Goal: Task Accomplishment & Management: Manage account settings

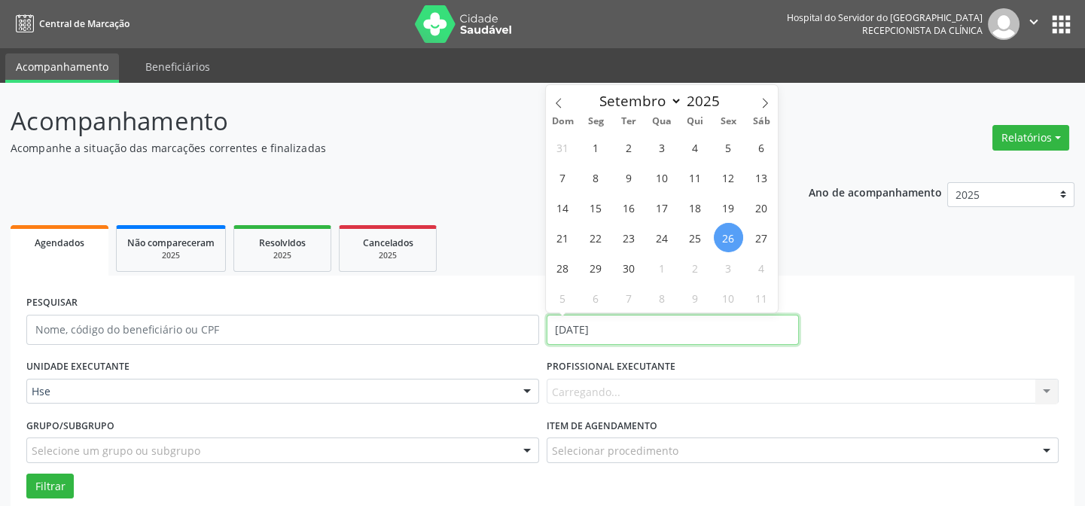
click at [610, 331] on input "[DATE]" at bounding box center [673, 330] width 252 height 30
click at [695, 241] on span "25" at bounding box center [695, 237] width 29 height 29
type input "25/09/2025"
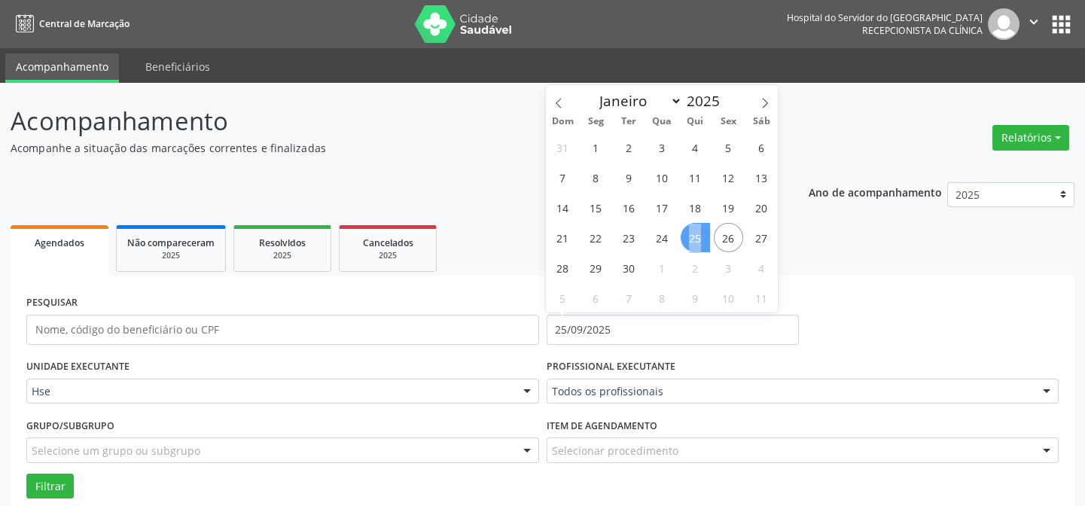
click at [695, 241] on span "25" at bounding box center [695, 237] width 29 height 29
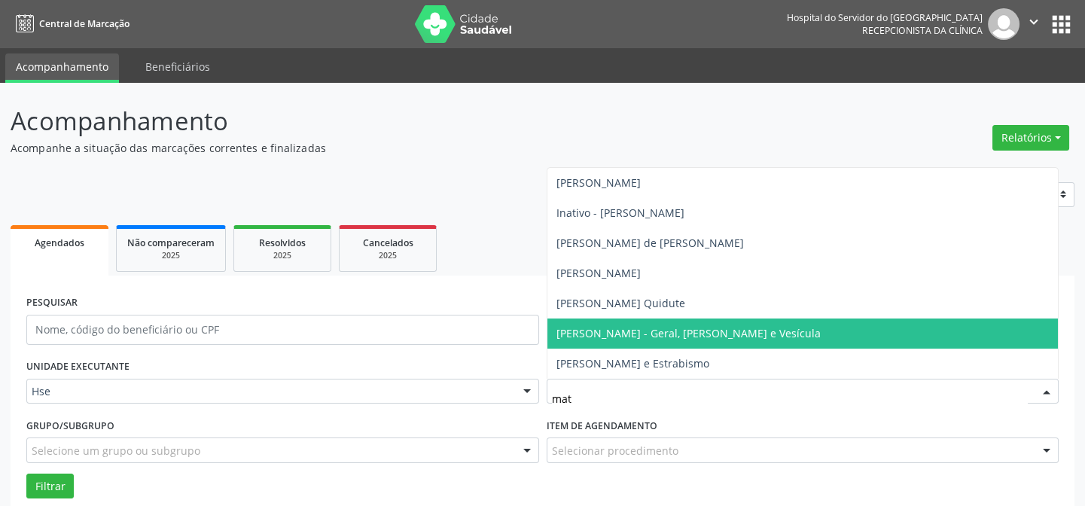
scroll to position [68, 0]
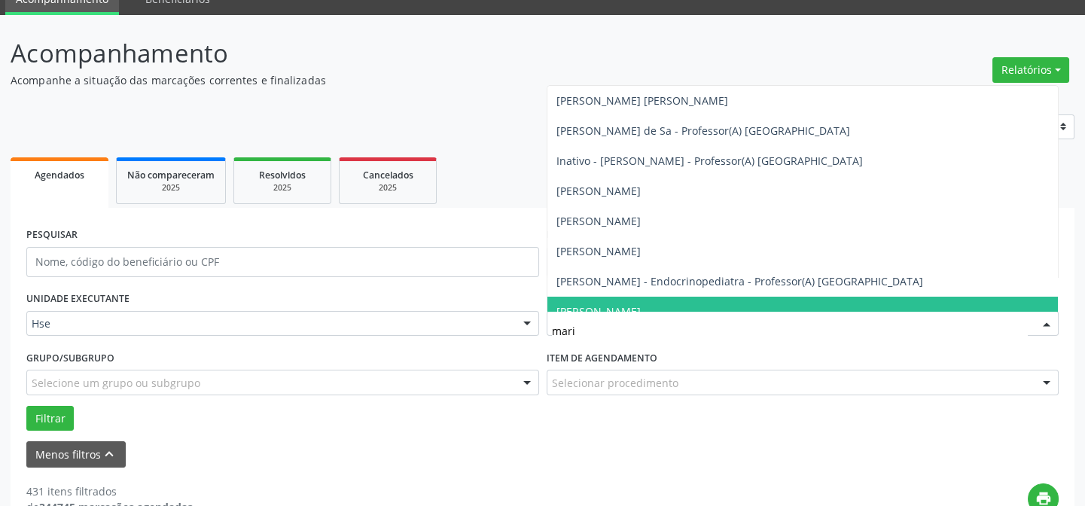
type input "maria"
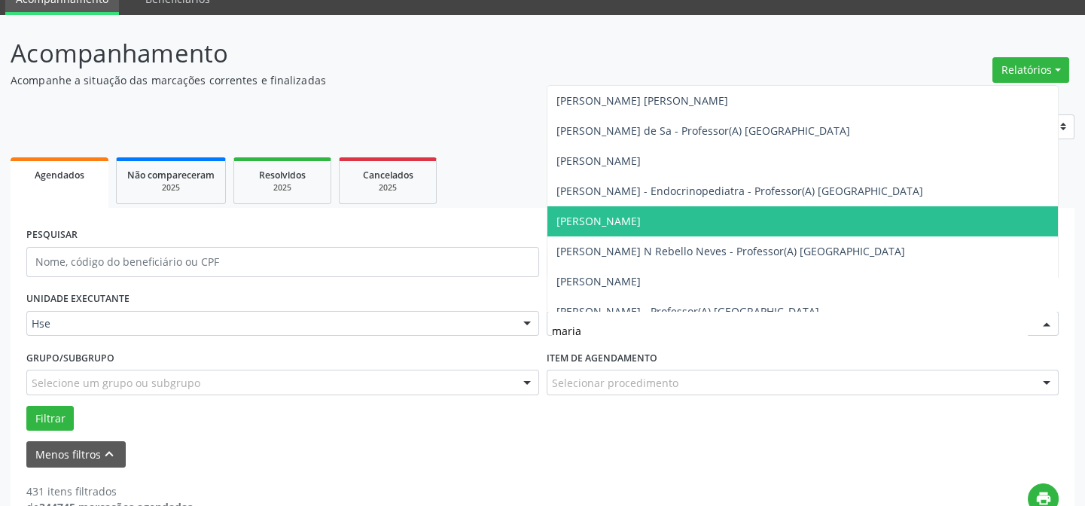
click at [633, 225] on span "[PERSON_NAME]" at bounding box center [599, 221] width 84 height 14
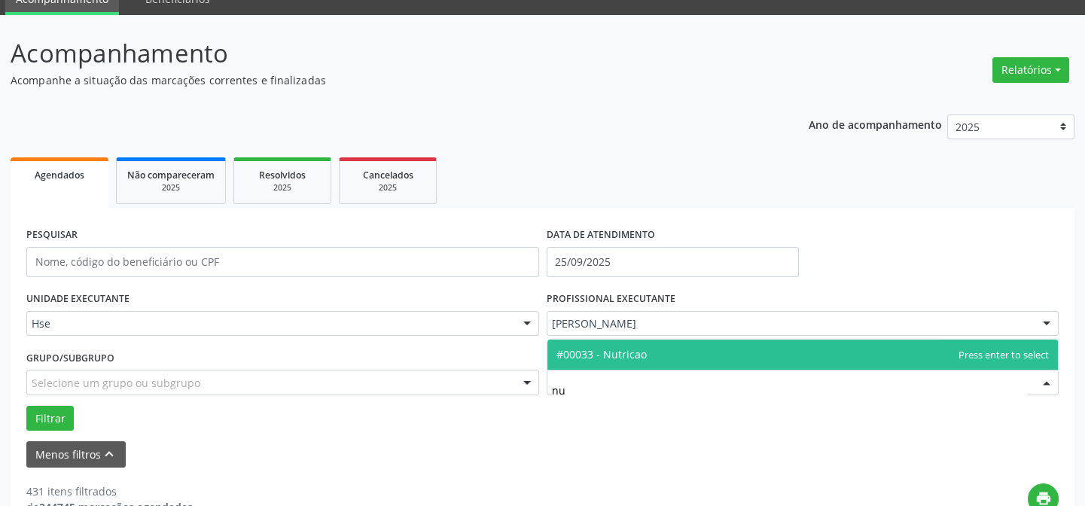
type input "nut"
click at [579, 352] on span "#00033 - Nutricao" at bounding box center [602, 354] width 90 height 14
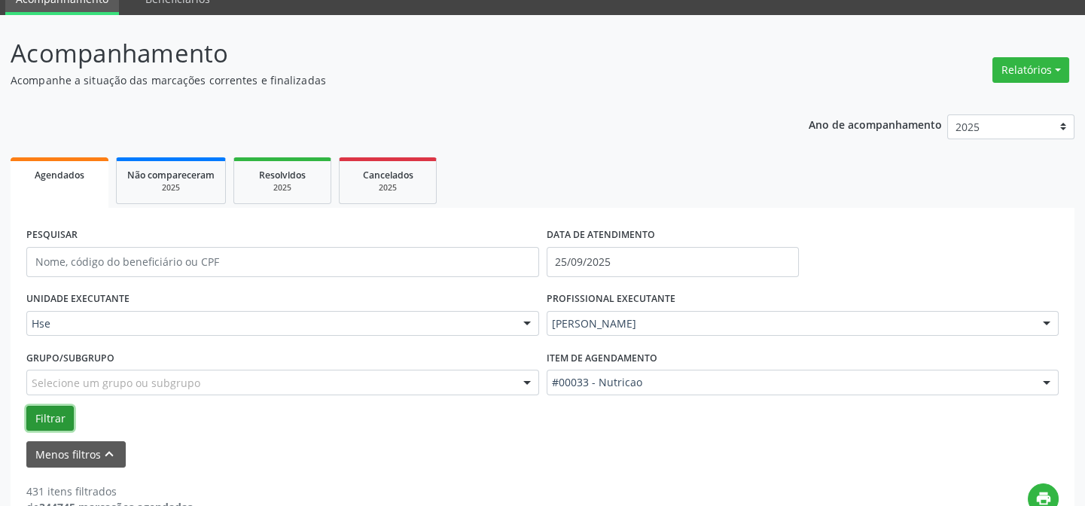
click at [43, 417] on button "Filtrar" at bounding box center [49, 419] width 47 height 26
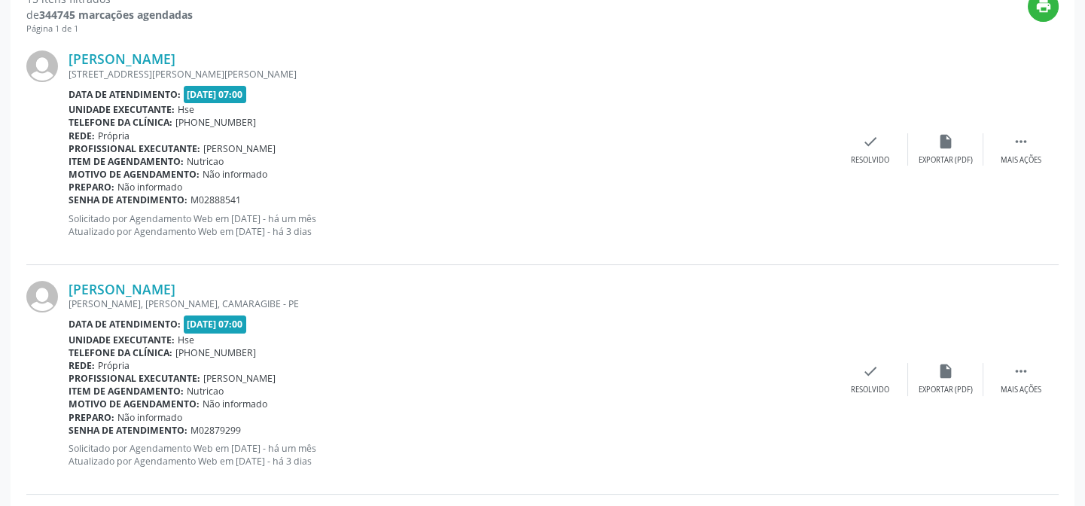
scroll to position [548, 0]
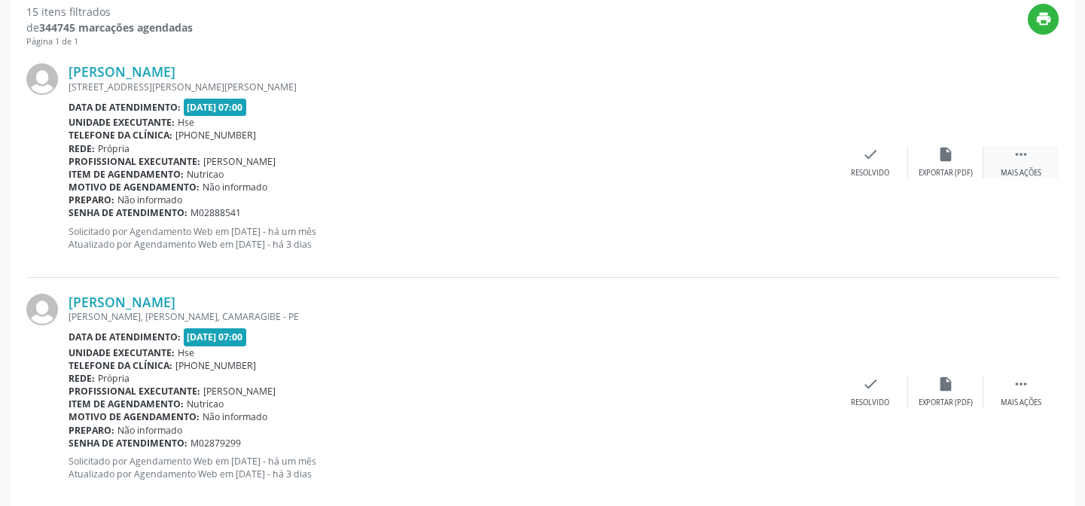
click at [1021, 160] on icon "" at bounding box center [1021, 154] width 17 height 17
click at [938, 178] on div "[PERSON_NAME] [STREET_ADDRESS][PERSON_NAME][PERSON_NAME] Data de atendimento: […" at bounding box center [542, 162] width 1033 height 230
click at [942, 159] on icon "alarm_off" at bounding box center [946, 154] width 17 height 17
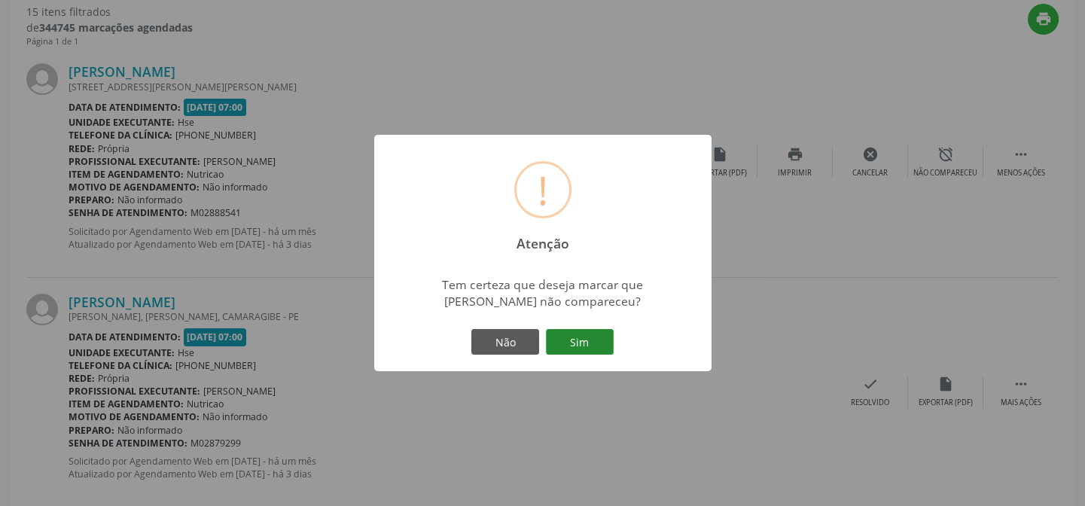
click at [585, 338] on button "Sim" at bounding box center [580, 342] width 68 height 26
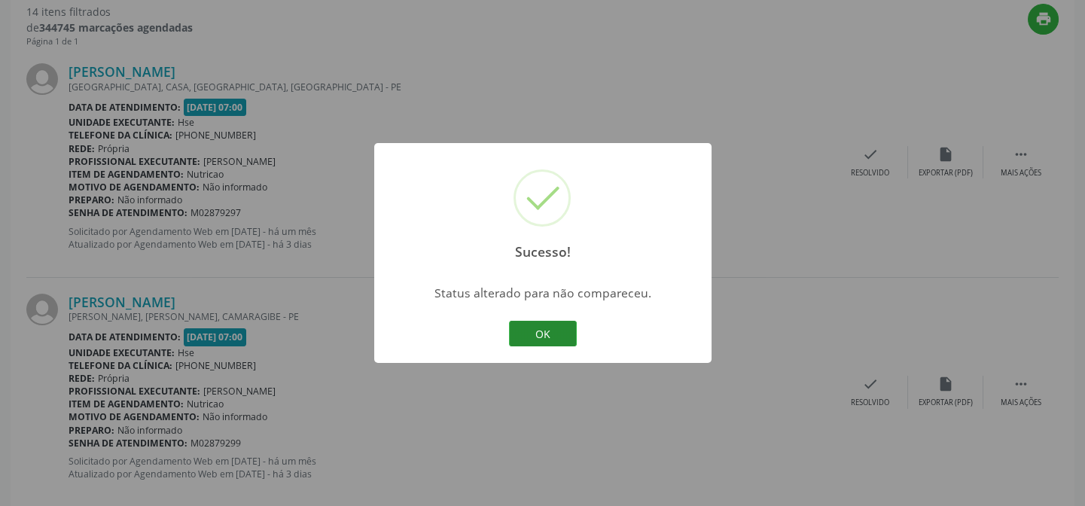
click at [520, 331] on button "OK" at bounding box center [543, 334] width 68 height 26
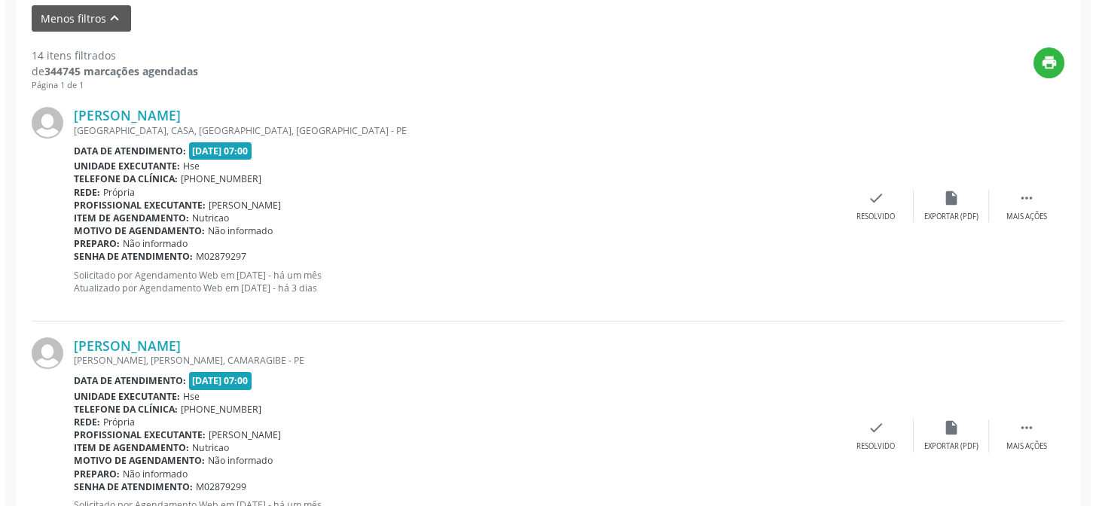
scroll to position [479, 0]
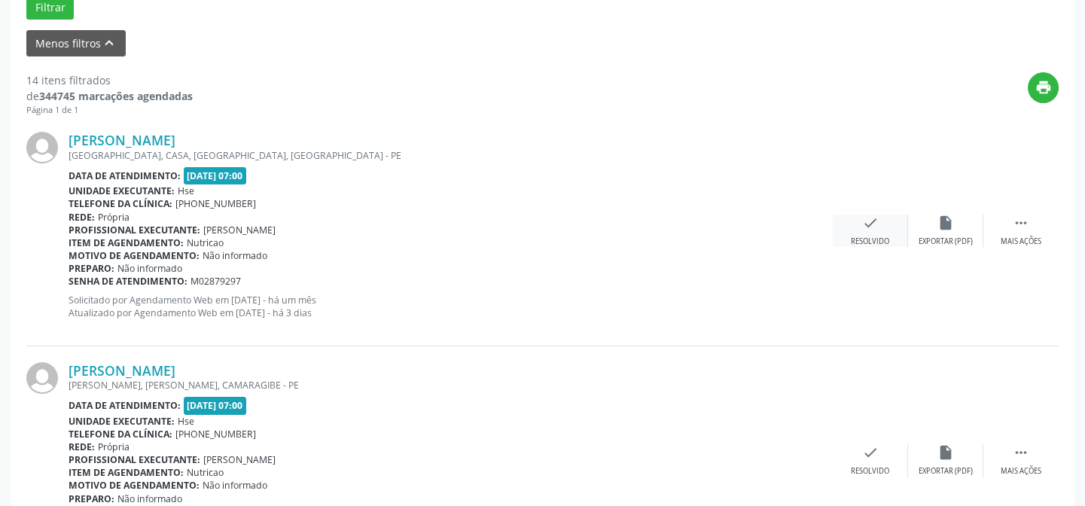
click at [880, 237] on div "Resolvido" at bounding box center [870, 242] width 38 height 11
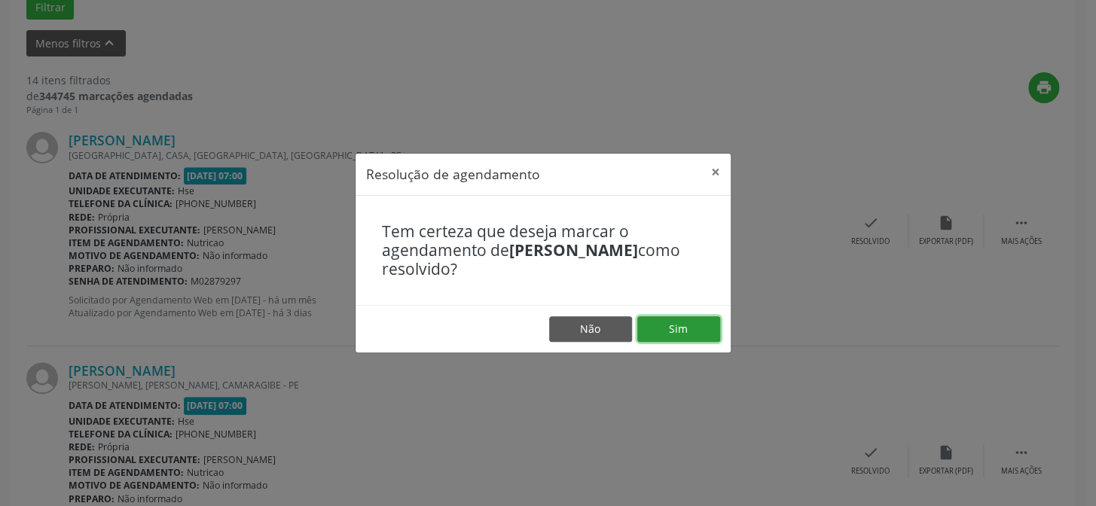
click at [691, 330] on button "Sim" at bounding box center [678, 329] width 83 height 26
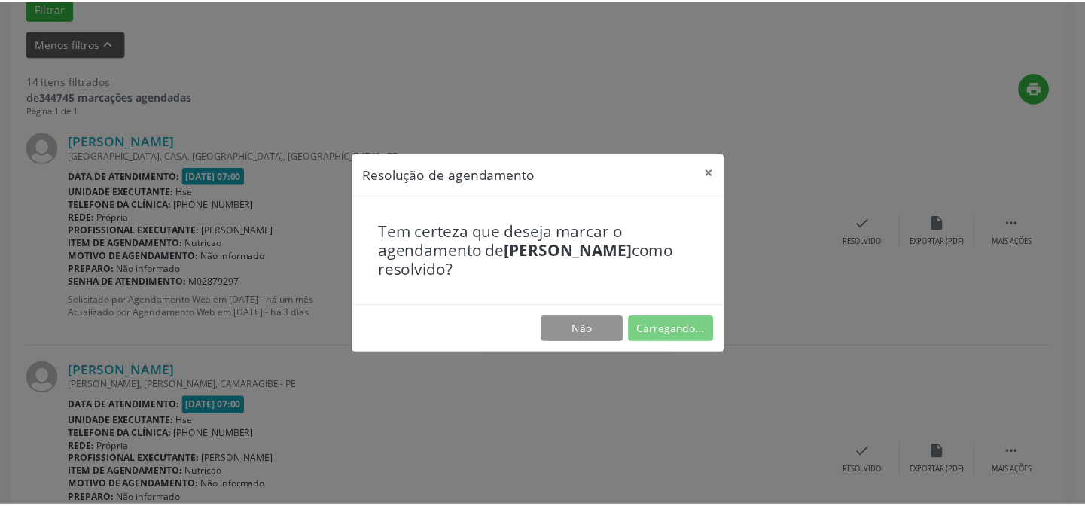
scroll to position [135, 0]
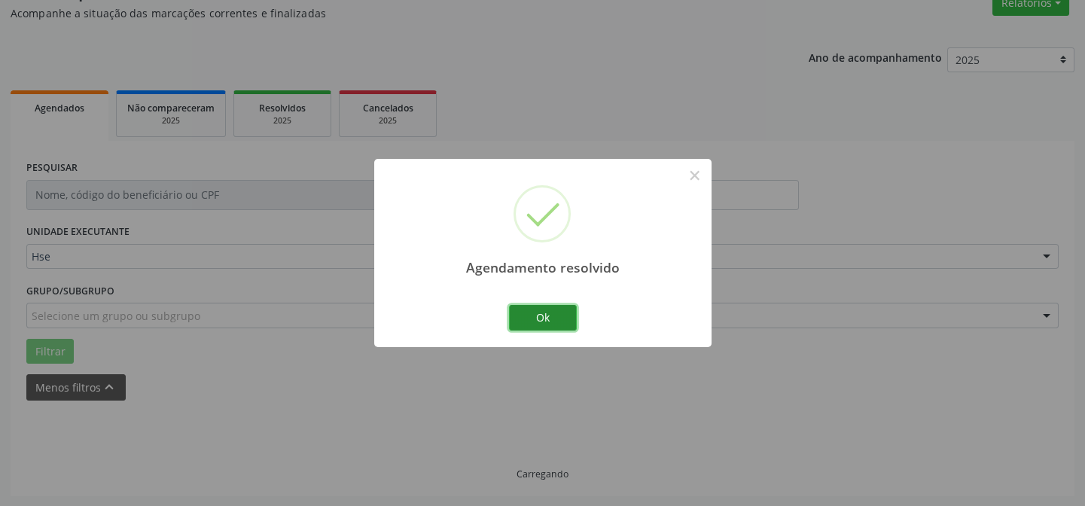
click at [569, 321] on button "Ok" at bounding box center [543, 318] width 68 height 26
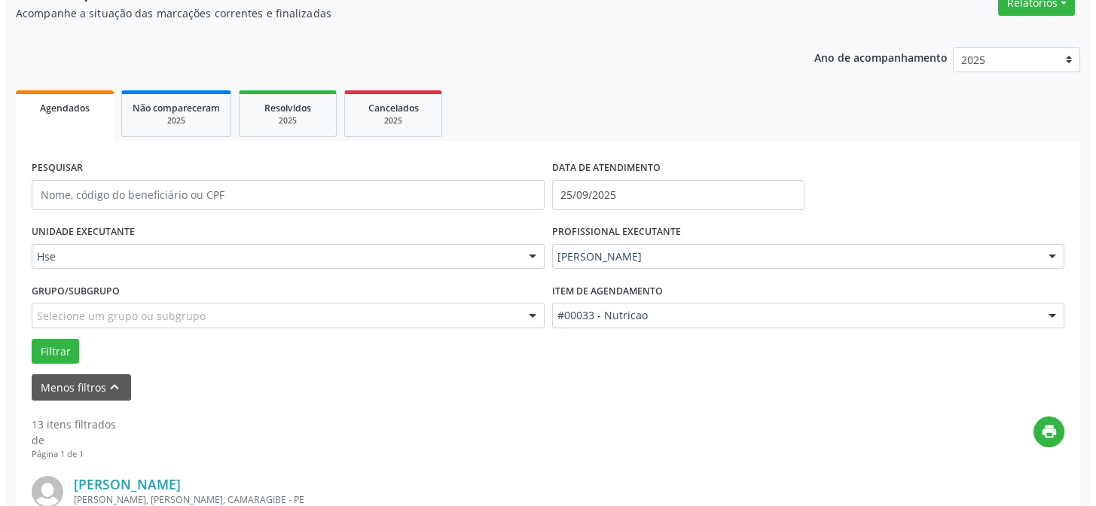
scroll to position [479, 0]
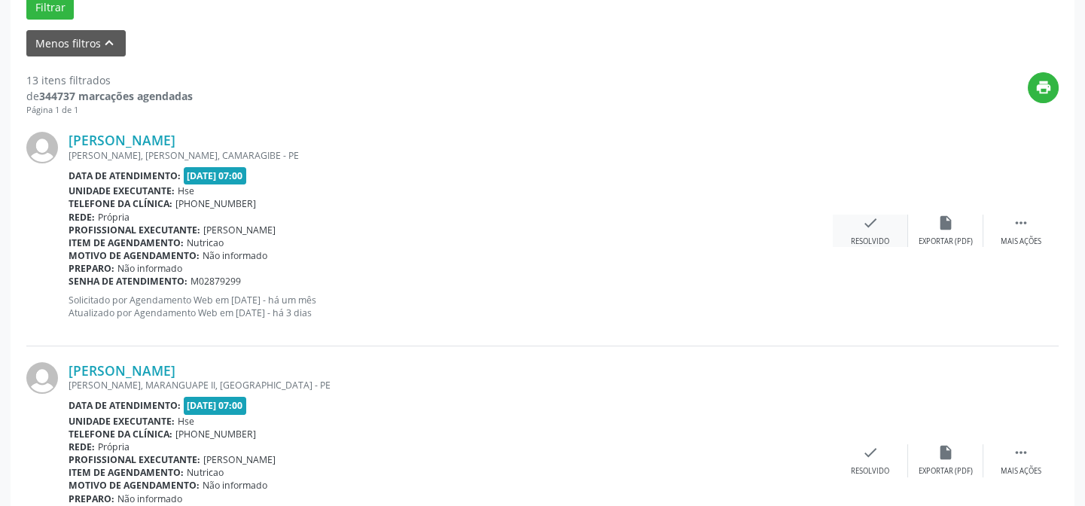
click at [856, 237] on div "Resolvido" at bounding box center [870, 242] width 38 height 11
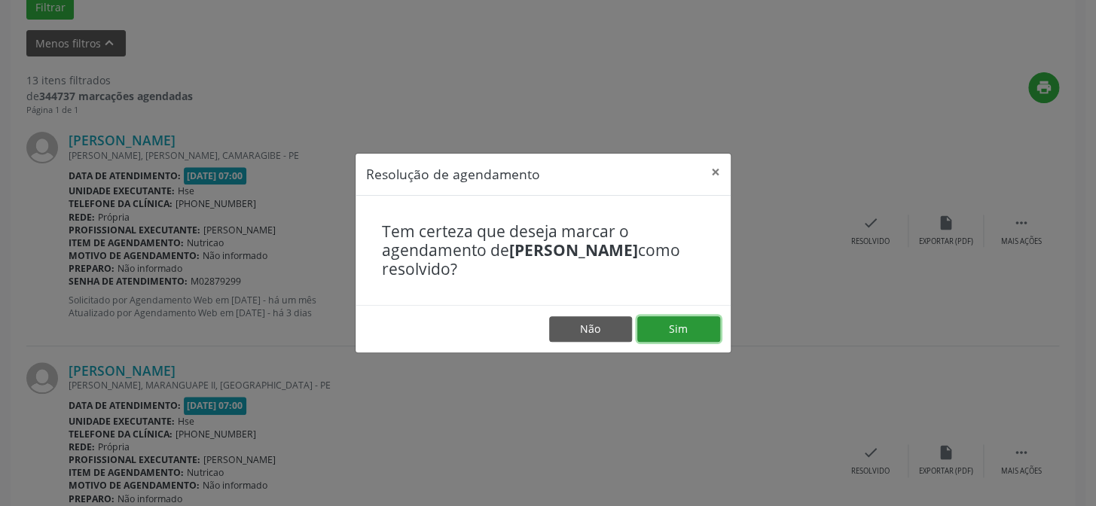
click at [677, 323] on button "Sim" at bounding box center [678, 329] width 83 height 26
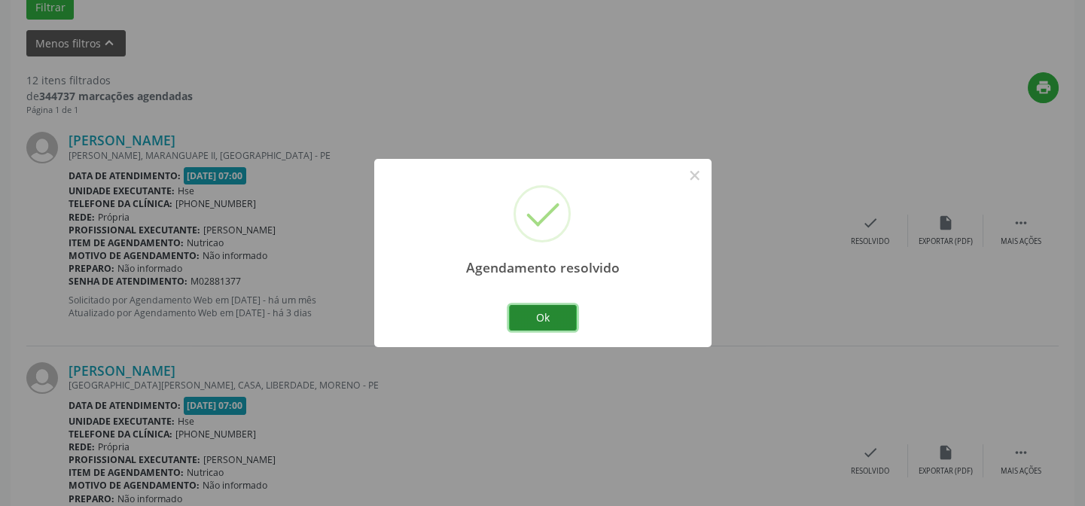
click at [548, 317] on button "Ok" at bounding box center [543, 318] width 68 height 26
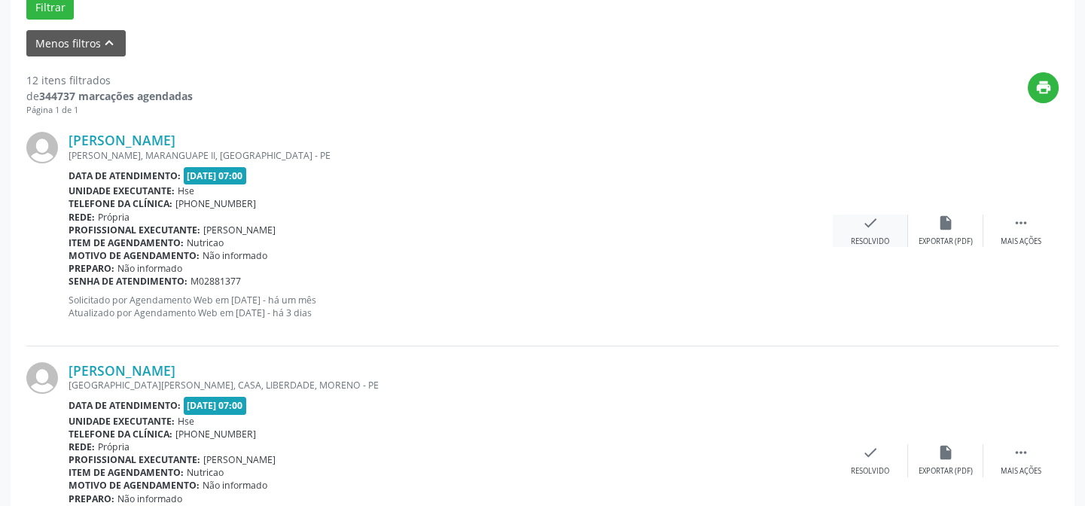
click at [865, 232] on div "check Resolvido" at bounding box center [870, 231] width 75 height 32
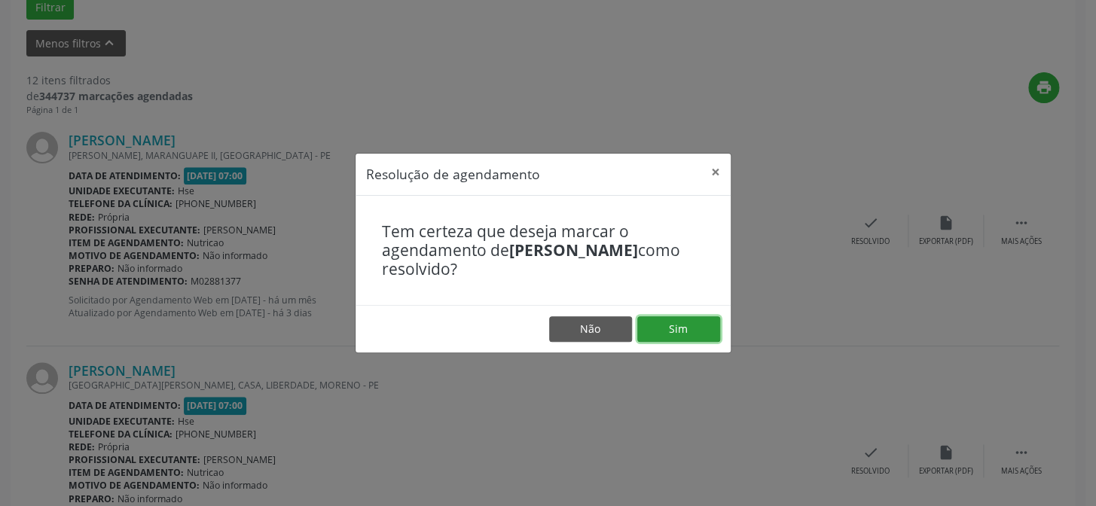
click at [689, 323] on button "Sim" at bounding box center [678, 329] width 83 height 26
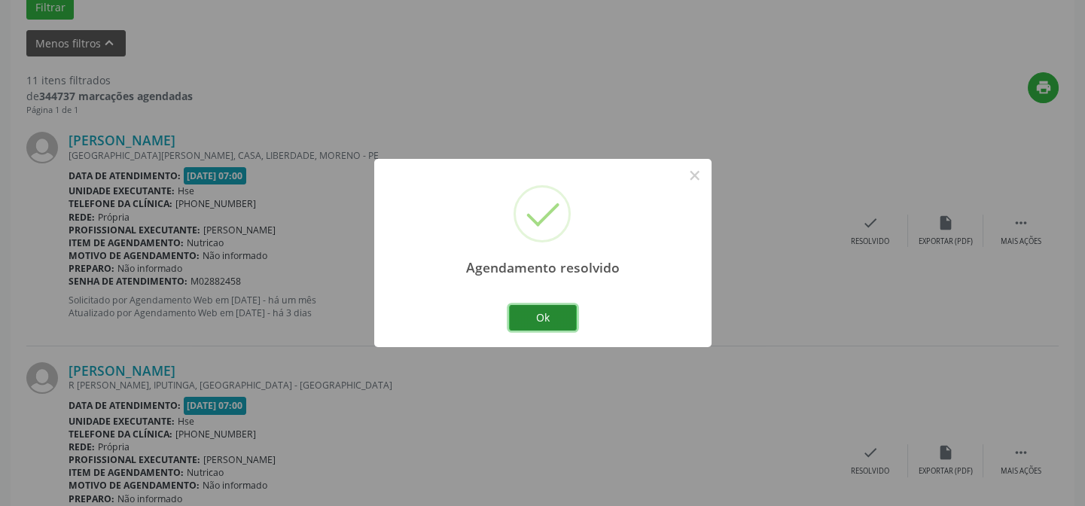
click at [529, 318] on button "Ok" at bounding box center [543, 318] width 68 height 26
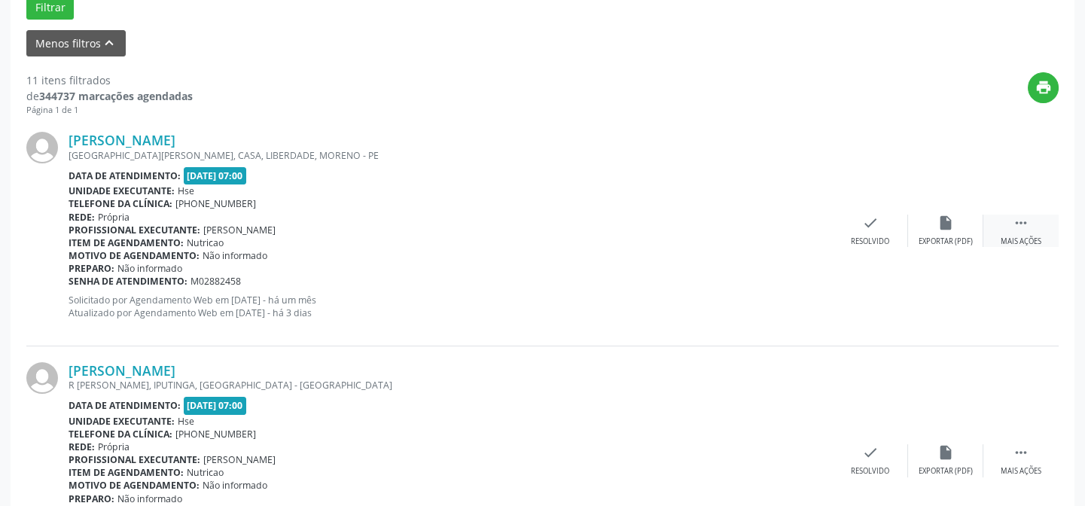
drag, startPoint x: 1033, startPoint y: 230, endPoint x: 1022, endPoint y: 234, distance: 12.2
click at [1034, 231] on div " Mais ações" at bounding box center [1021, 231] width 75 height 32
click at [934, 240] on div "Não compareceu" at bounding box center [946, 242] width 64 height 11
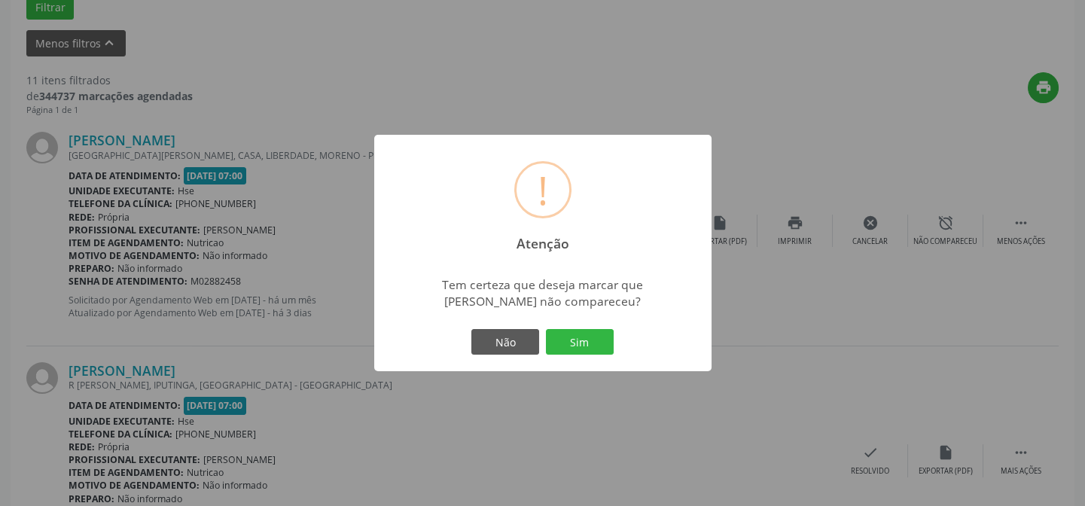
click at [615, 344] on div "Não Sim" at bounding box center [543, 342] width 149 height 32
click at [564, 335] on button "Sim" at bounding box center [580, 342] width 68 height 26
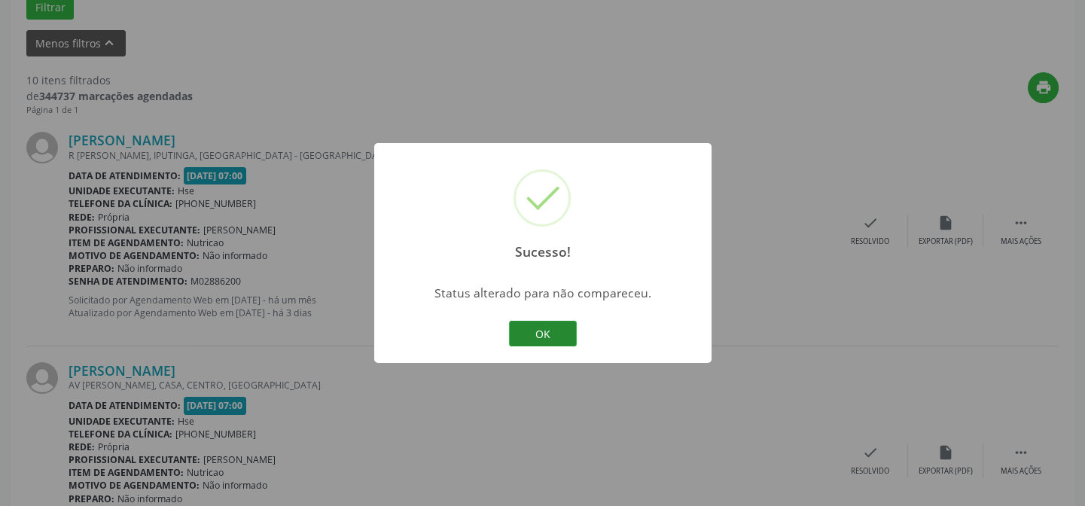
click at [560, 335] on button "OK" at bounding box center [543, 334] width 68 height 26
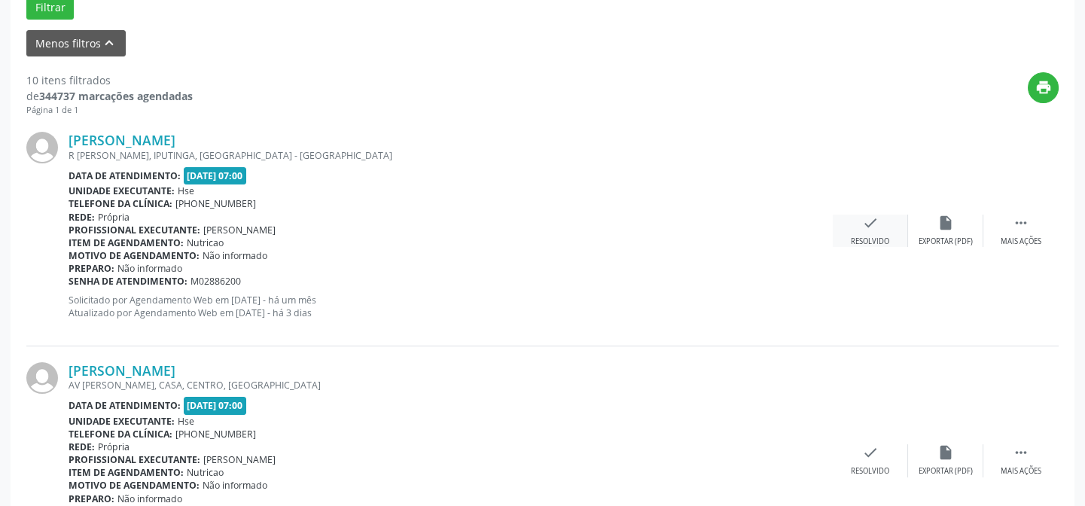
click at [874, 238] on div "Resolvido" at bounding box center [870, 242] width 38 height 11
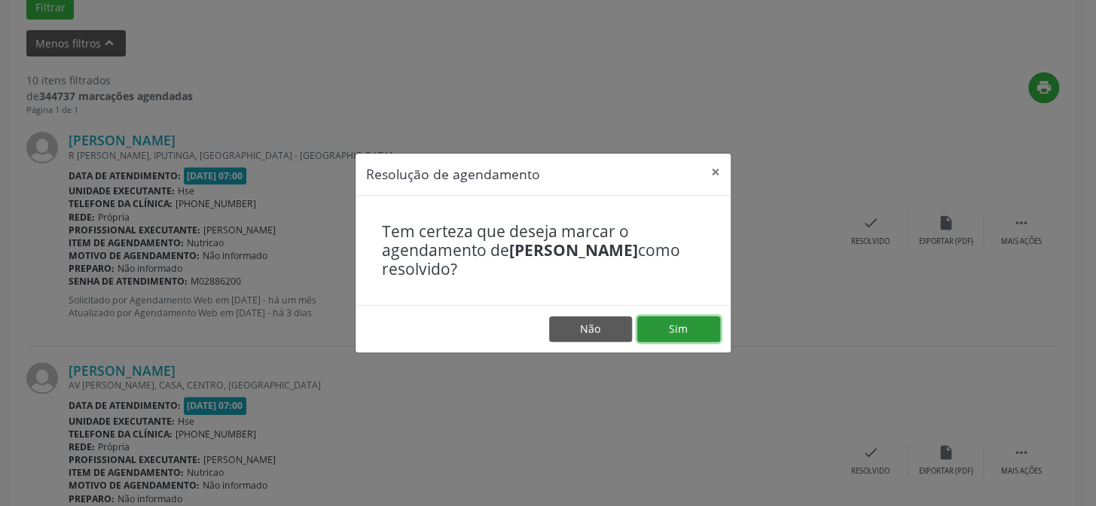
click at [700, 332] on button "Sim" at bounding box center [678, 329] width 83 height 26
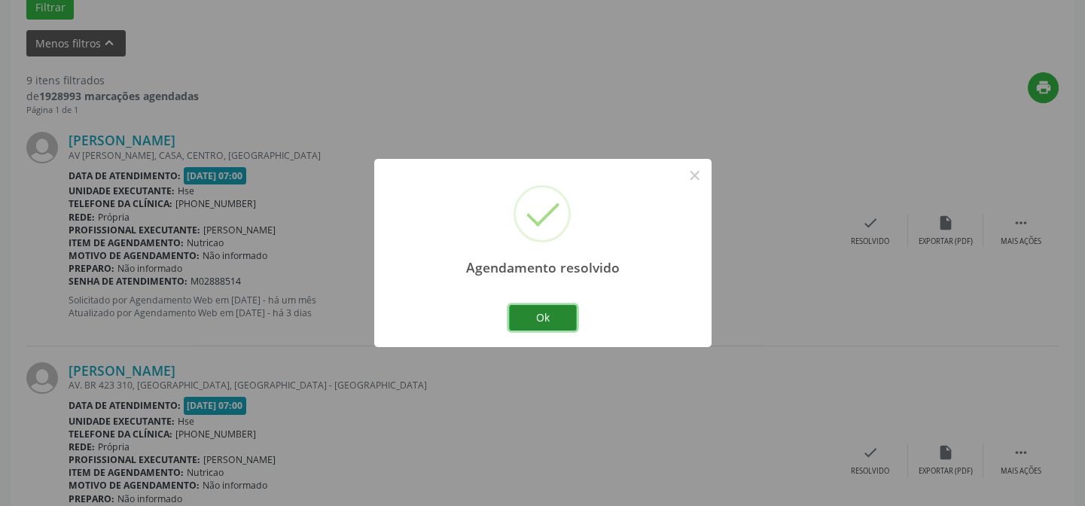
click at [551, 320] on button "Ok" at bounding box center [543, 318] width 68 height 26
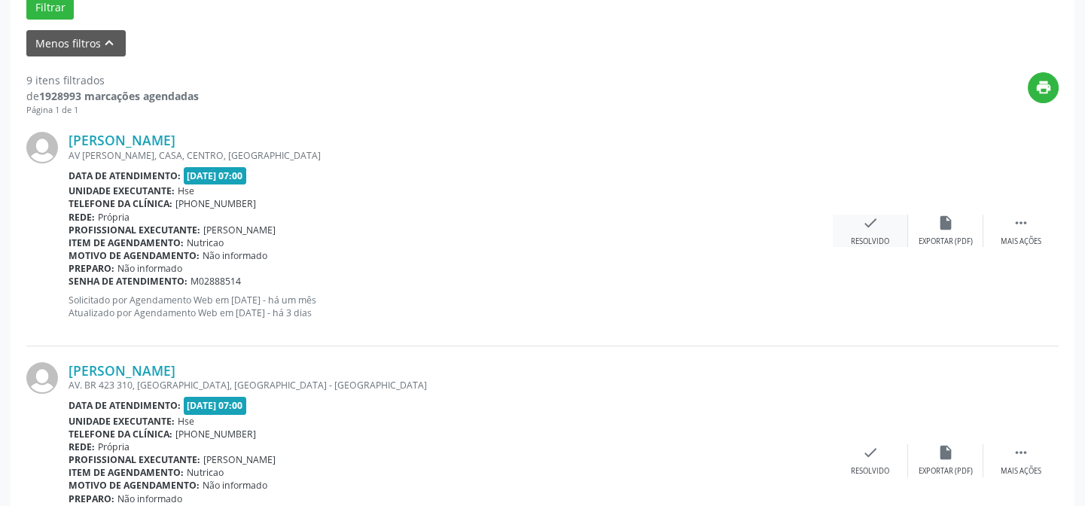
click at [866, 228] on icon "check" at bounding box center [870, 223] width 17 height 17
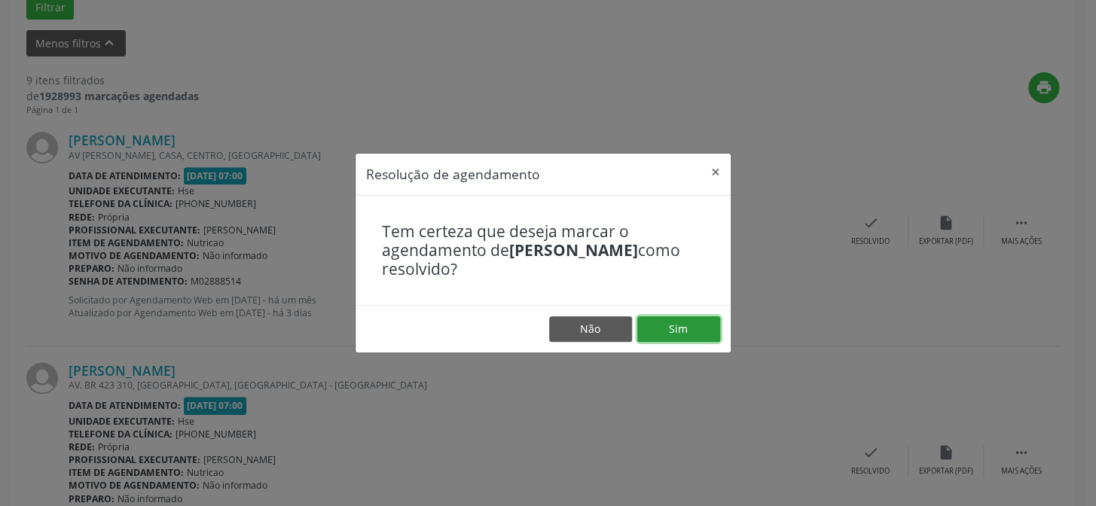
click at [695, 331] on button "Sim" at bounding box center [678, 329] width 83 height 26
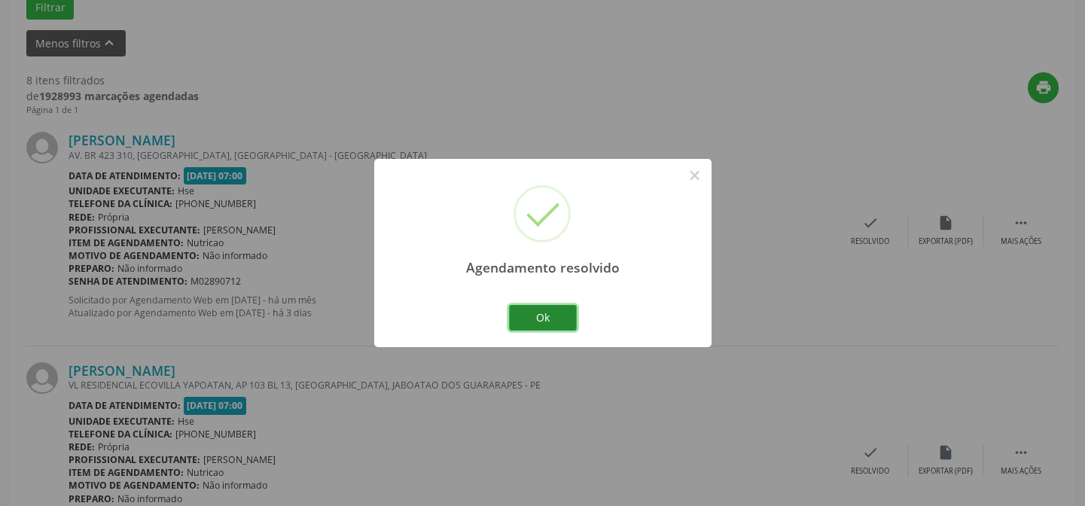
click at [551, 312] on button "Ok" at bounding box center [543, 318] width 68 height 26
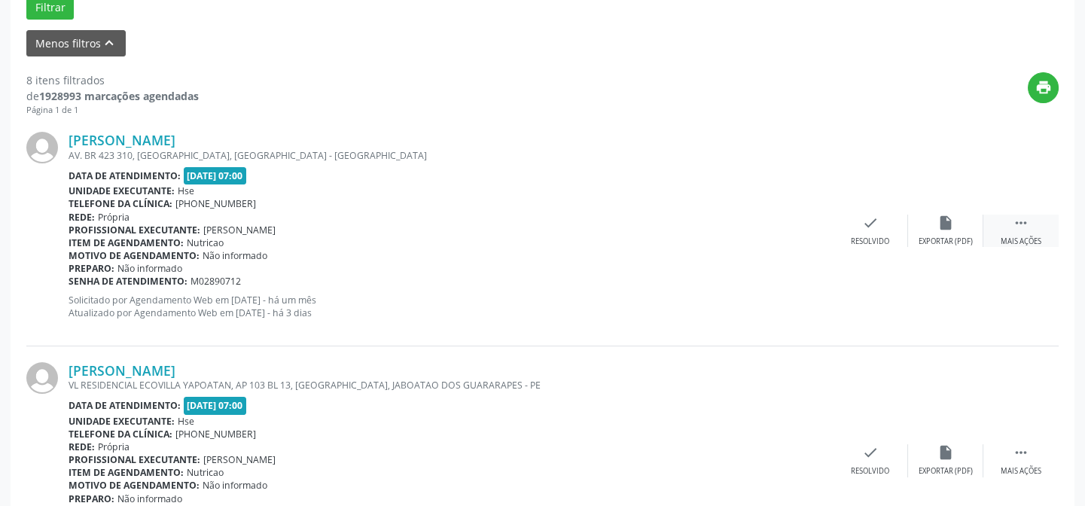
click at [1010, 226] on div " Mais ações" at bounding box center [1021, 231] width 75 height 32
click at [936, 241] on div "Não compareceu" at bounding box center [946, 242] width 64 height 11
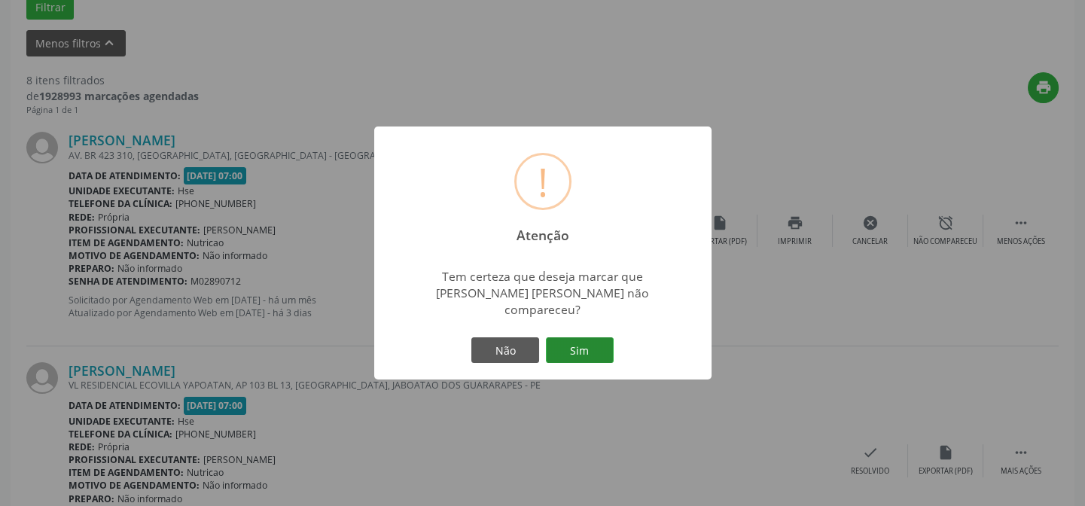
click at [609, 344] on button "Sim" at bounding box center [580, 350] width 68 height 26
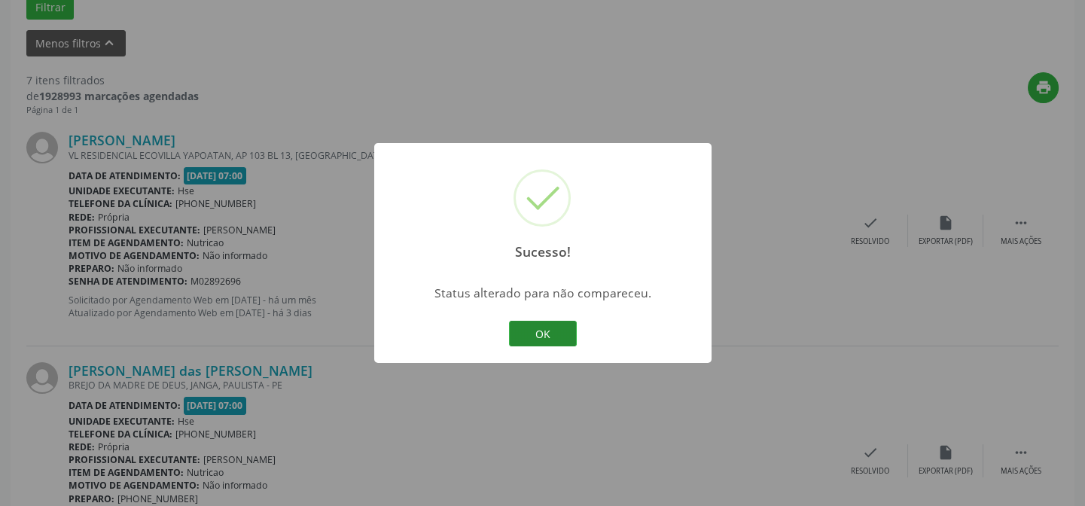
click at [538, 337] on button "OK" at bounding box center [543, 334] width 68 height 26
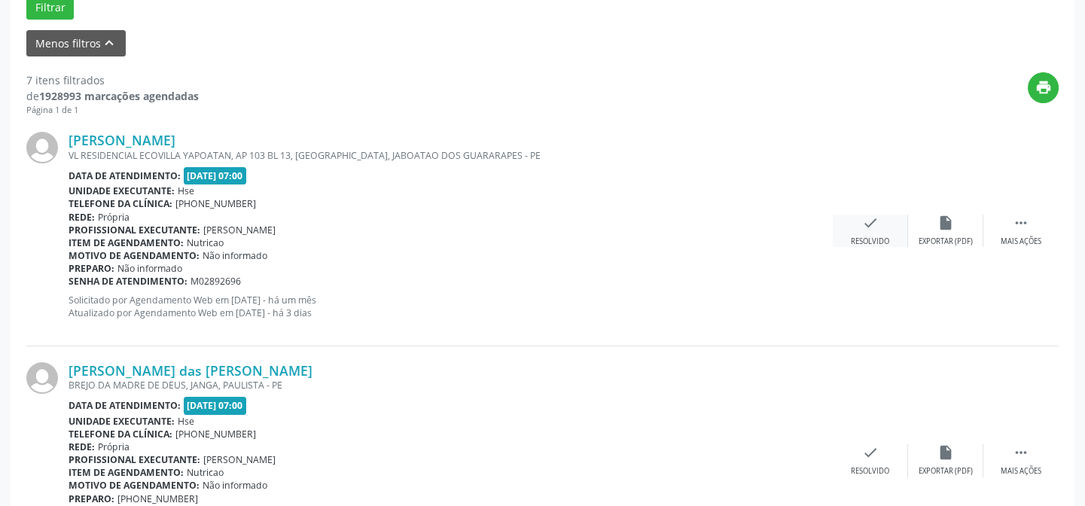
click at [867, 230] on icon "check" at bounding box center [870, 223] width 17 height 17
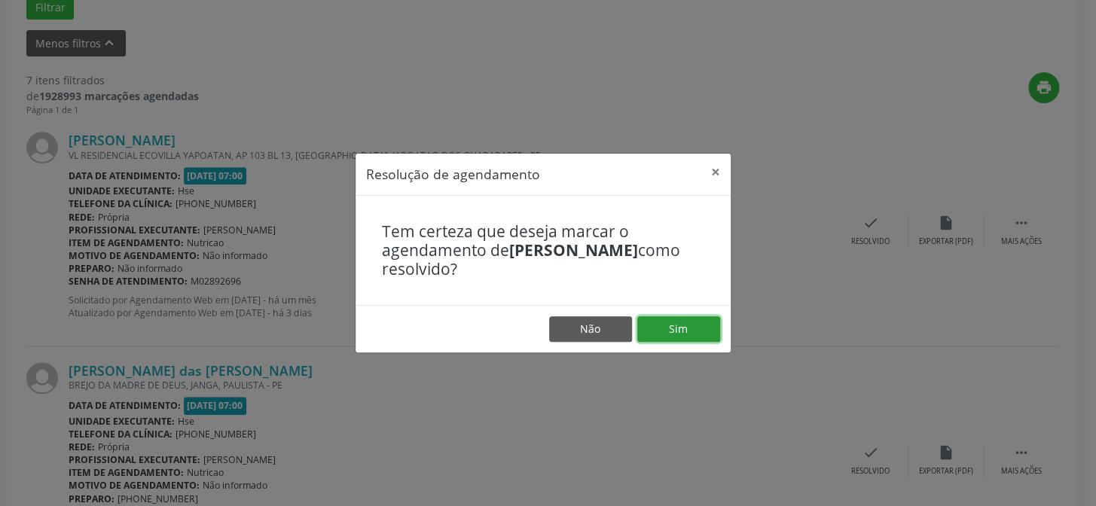
click at [682, 331] on button "Sim" at bounding box center [678, 329] width 83 height 26
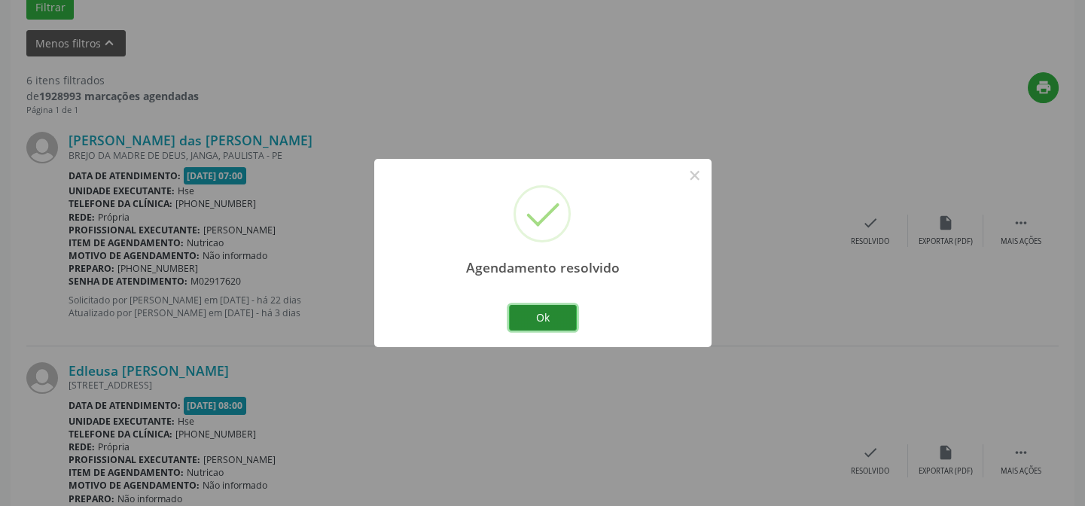
click at [548, 312] on button "Ok" at bounding box center [543, 318] width 68 height 26
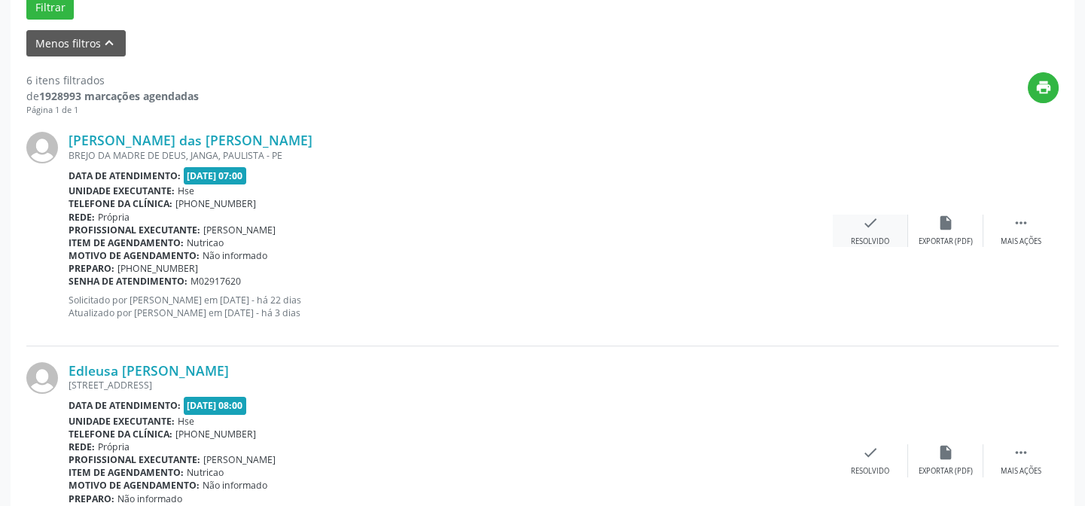
click at [881, 237] on div "Resolvido" at bounding box center [870, 242] width 38 height 11
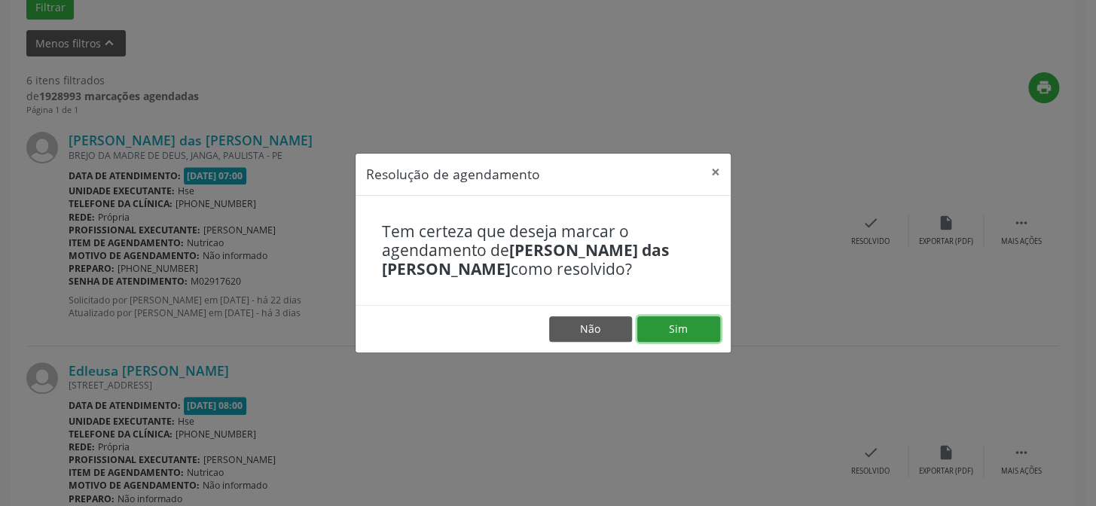
click at [668, 334] on button "Sim" at bounding box center [678, 329] width 83 height 26
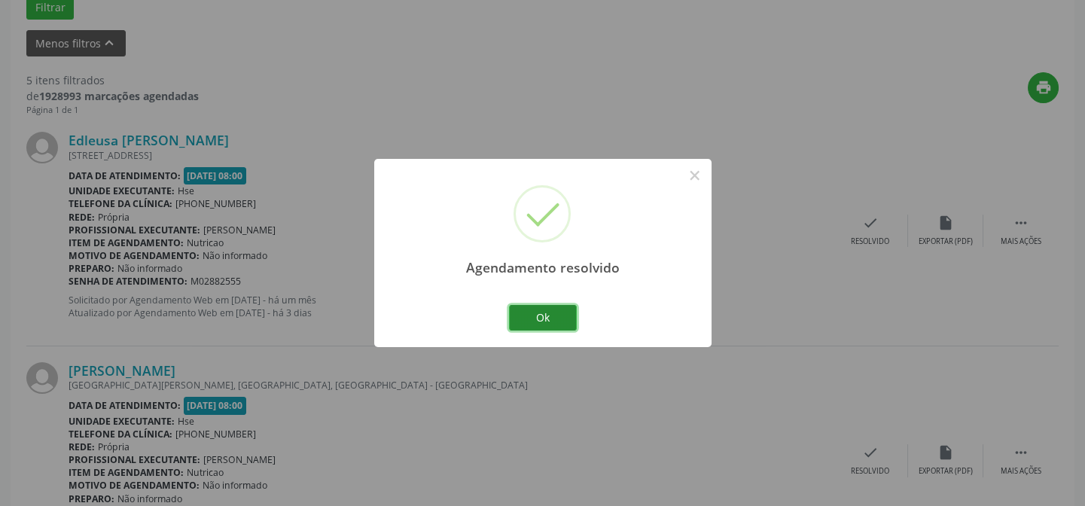
click at [554, 314] on button "Ok" at bounding box center [543, 318] width 68 height 26
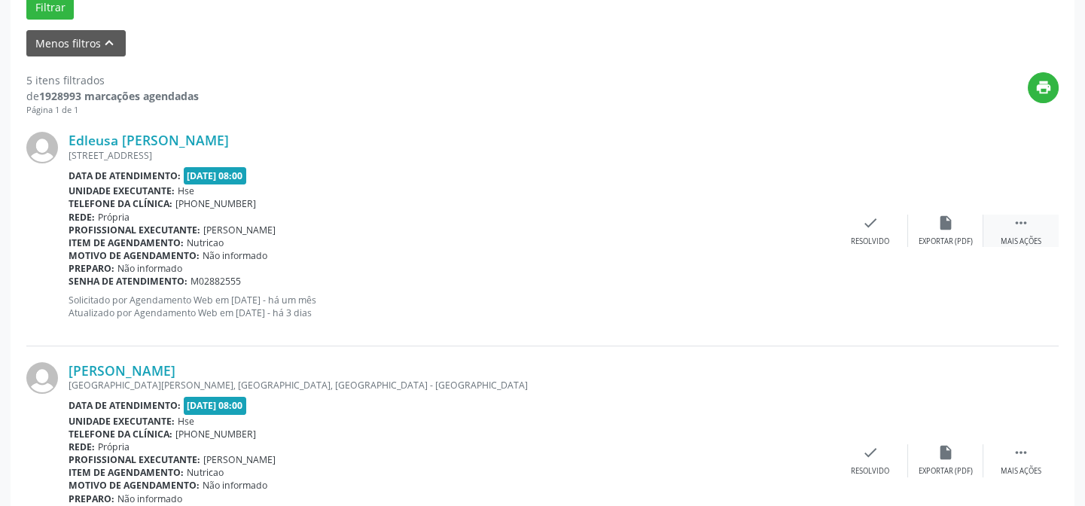
click at [1024, 232] on div " Mais ações" at bounding box center [1021, 231] width 75 height 32
click at [938, 237] on div "Não compareceu" at bounding box center [946, 242] width 64 height 11
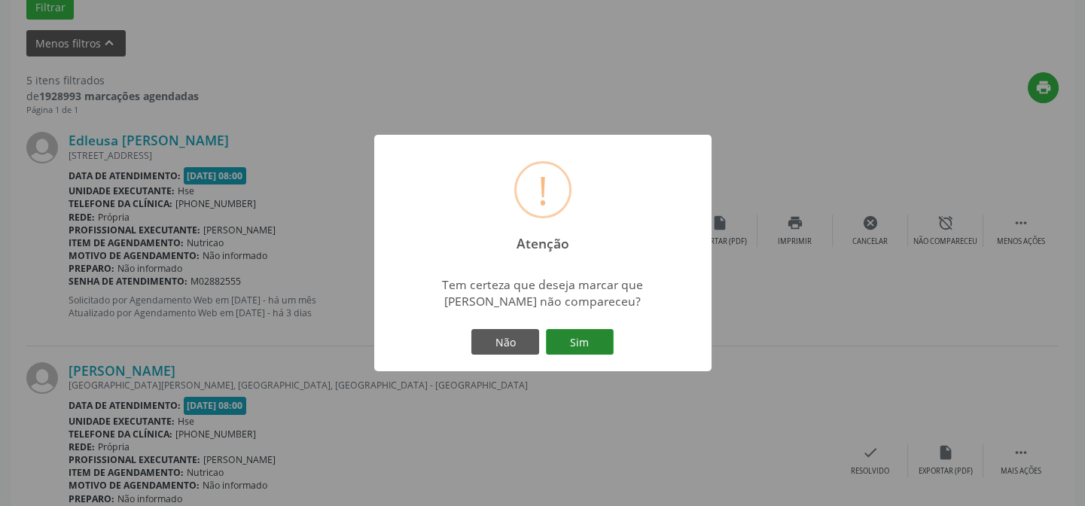
click at [595, 334] on button "Sim" at bounding box center [580, 342] width 68 height 26
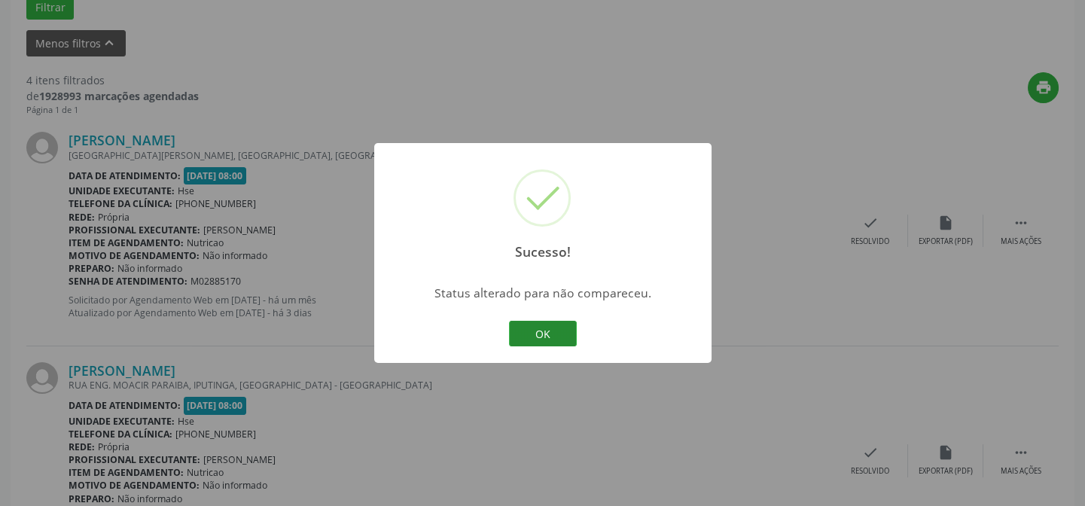
click at [542, 338] on button "OK" at bounding box center [543, 334] width 68 height 26
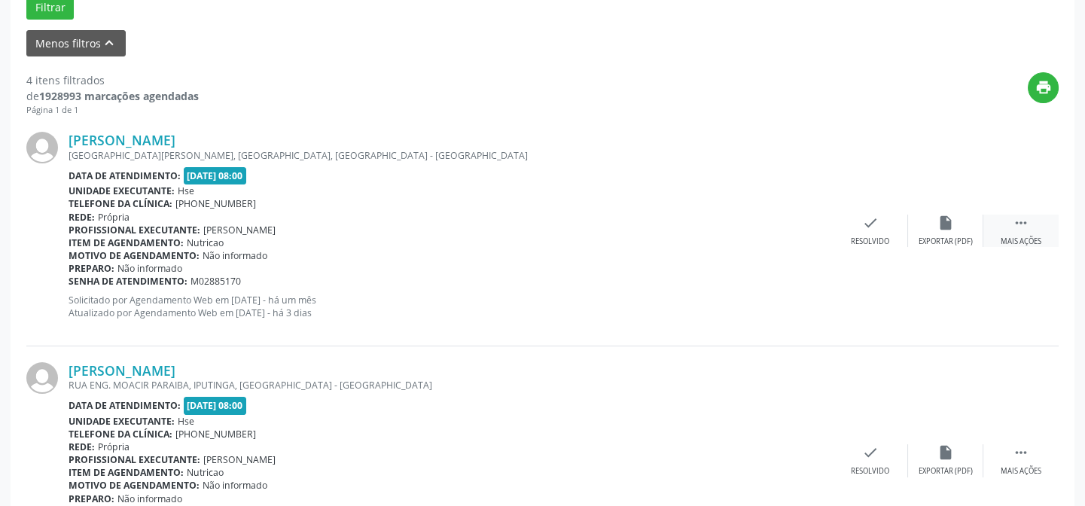
click at [1008, 233] on div " Mais ações" at bounding box center [1021, 231] width 75 height 32
click at [948, 233] on div "alarm_off Não compareceu" at bounding box center [945, 231] width 75 height 32
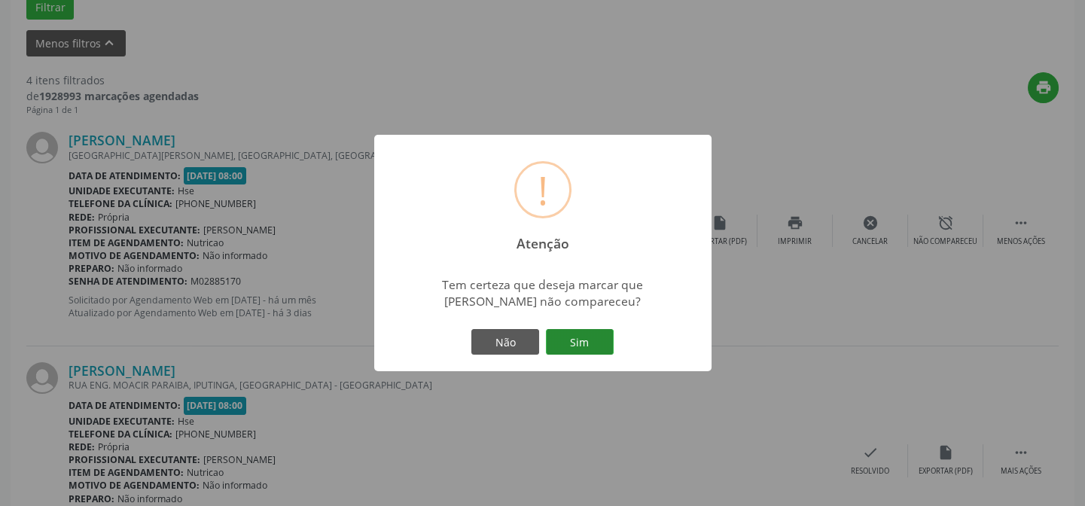
click at [560, 342] on button "Sim" at bounding box center [580, 342] width 68 height 26
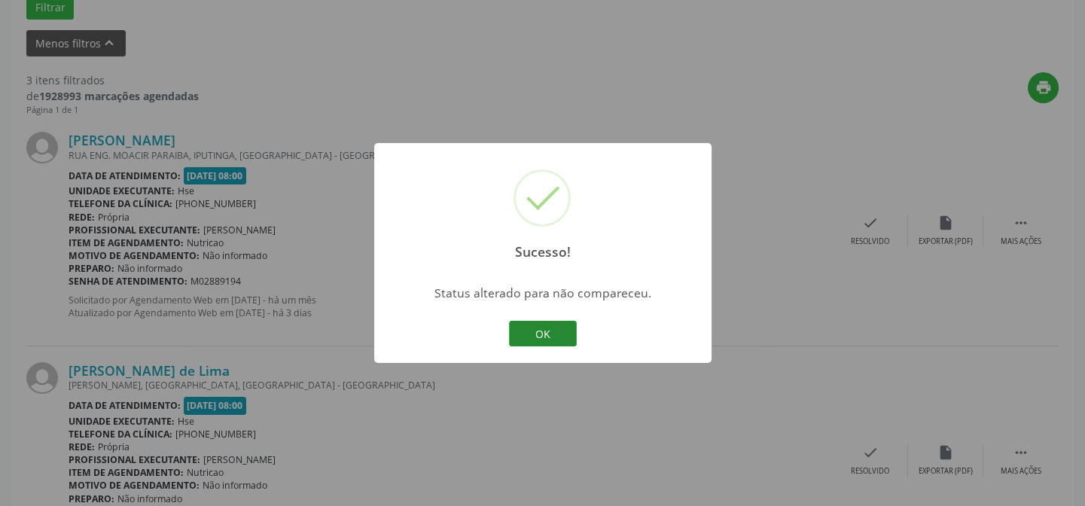
click at [545, 325] on button "OK" at bounding box center [543, 334] width 68 height 26
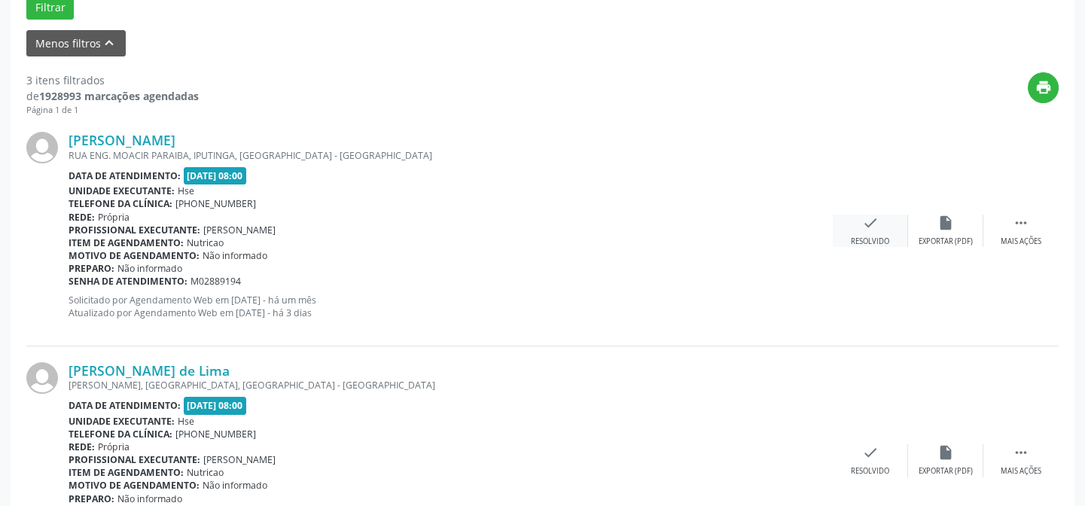
click at [866, 226] on icon "check" at bounding box center [870, 223] width 17 height 17
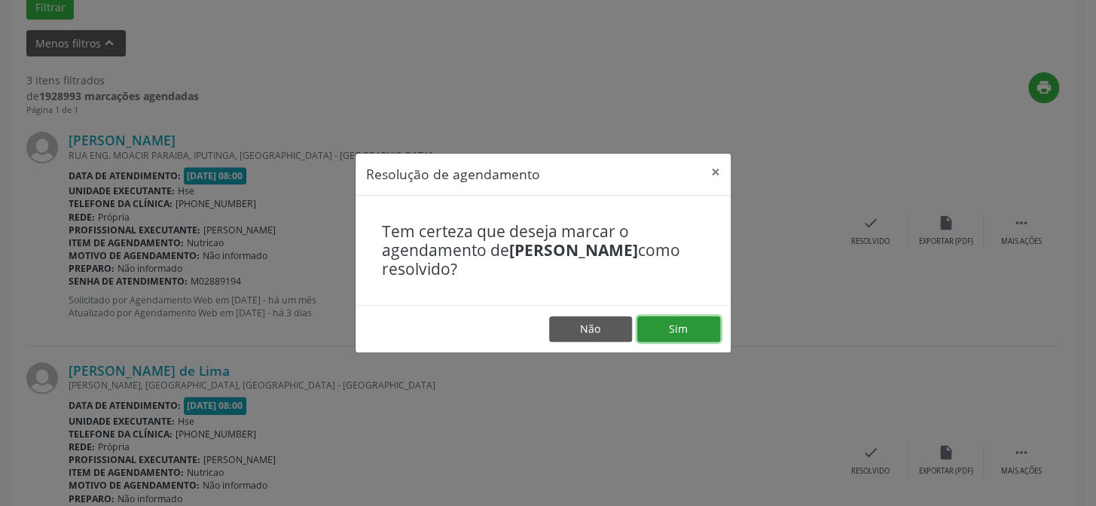
click at [676, 327] on button "Sim" at bounding box center [678, 329] width 83 height 26
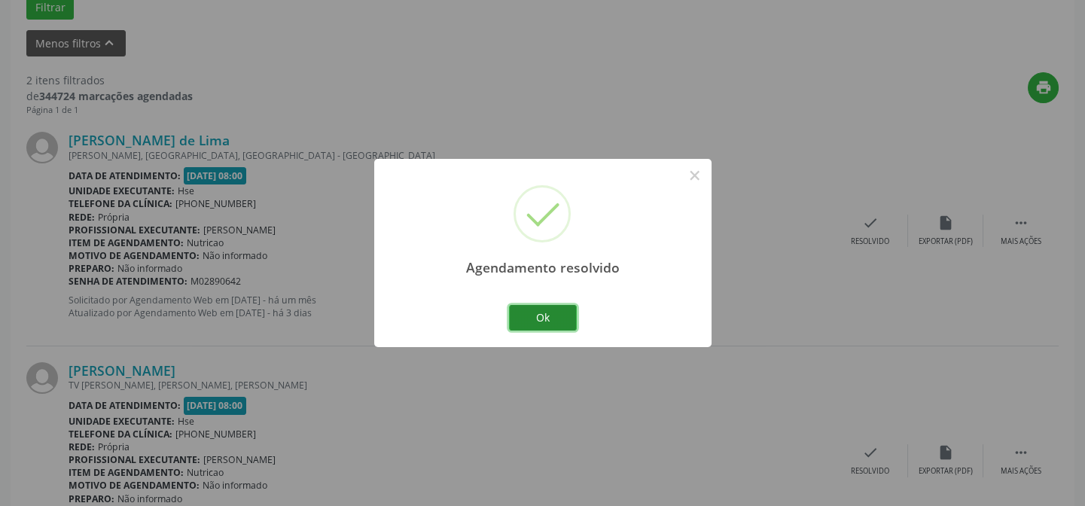
click at [539, 318] on button "Ok" at bounding box center [543, 318] width 68 height 26
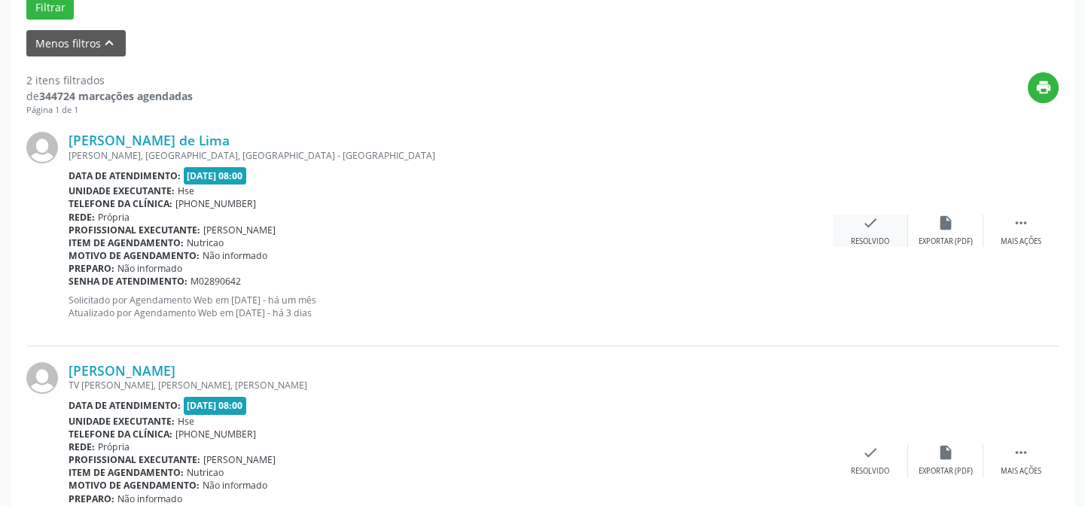
click at [865, 227] on icon "check" at bounding box center [870, 223] width 17 height 17
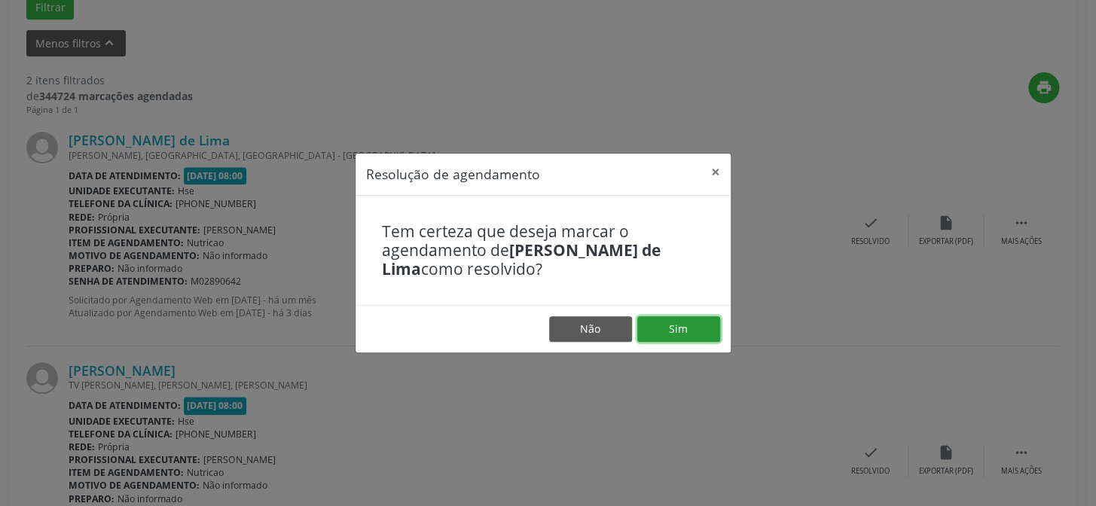
click at [678, 325] on button "Sim" at bounding box center [678, 329] width 83 height 26
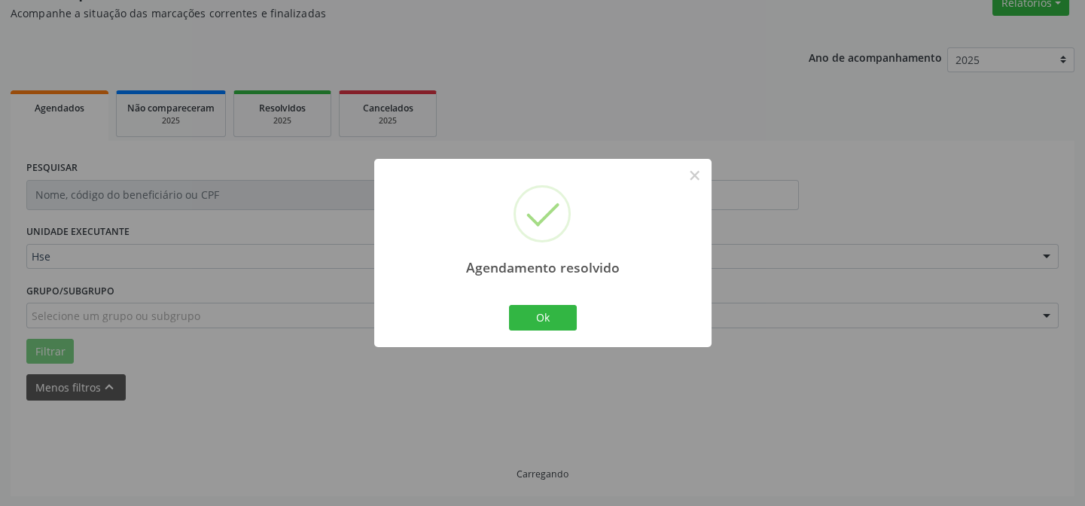
scroll to position [344, 0]
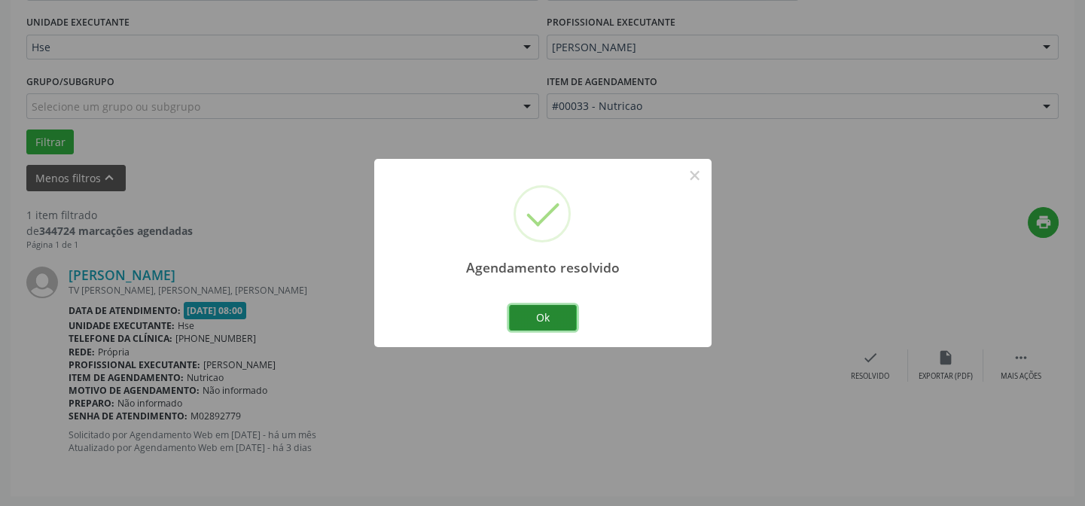
click at [530, 310] on button "Ok" at bounding box center [543, 318] width 68 height 26
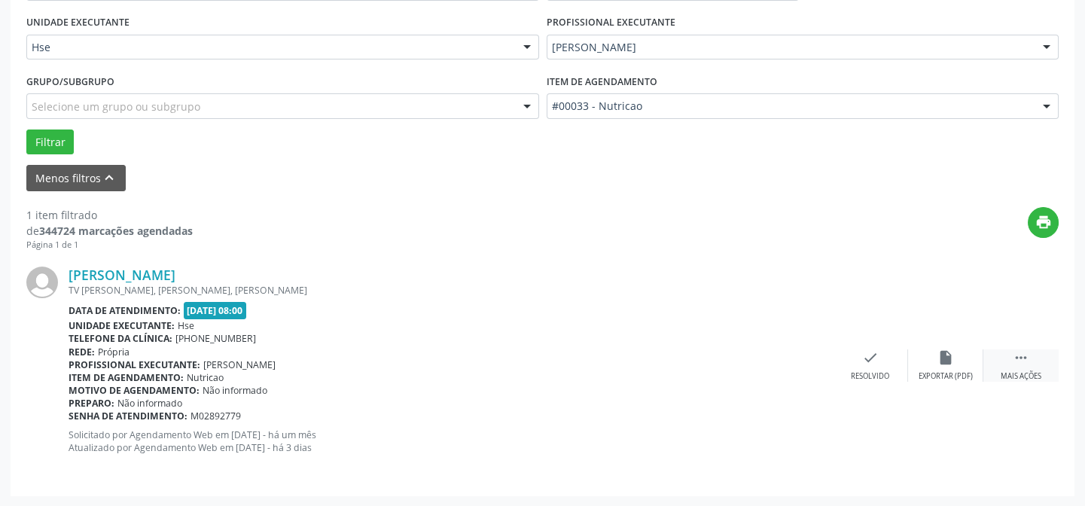
click at [1010, 356] on div " Mais ações" at bounding box center [1021, 365] width 75 height 32
click at [943, 368] on div "alarm_off Não compareceu" at bounding box center [945, 365] width 75 height 32
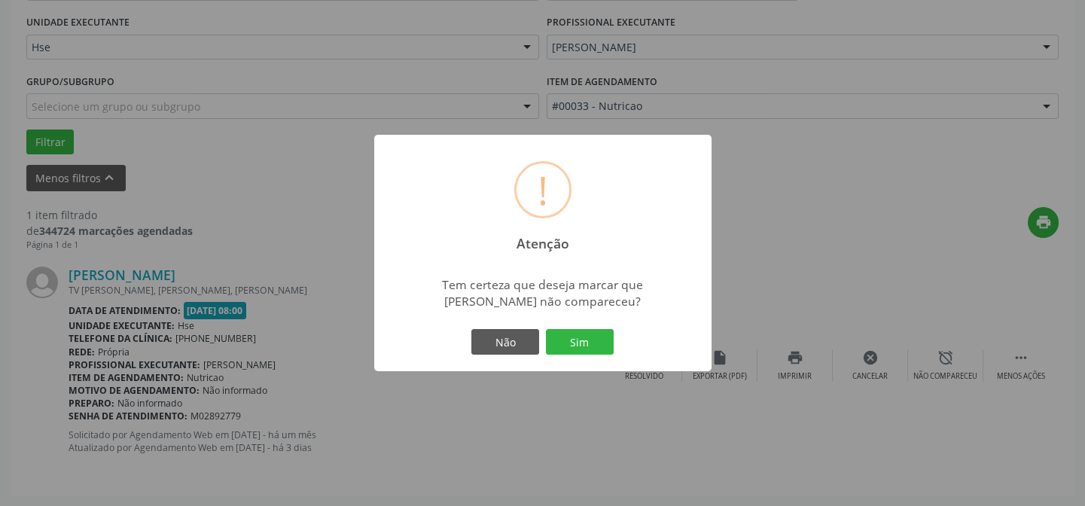
drag, startPoint x: 577, startPoint y: 338, endPoint x: 633, endPoint y: 238, distance: 114.6
click at [580, 338] on button "Sim" at bounding box center [580, 342] width 68 height 26
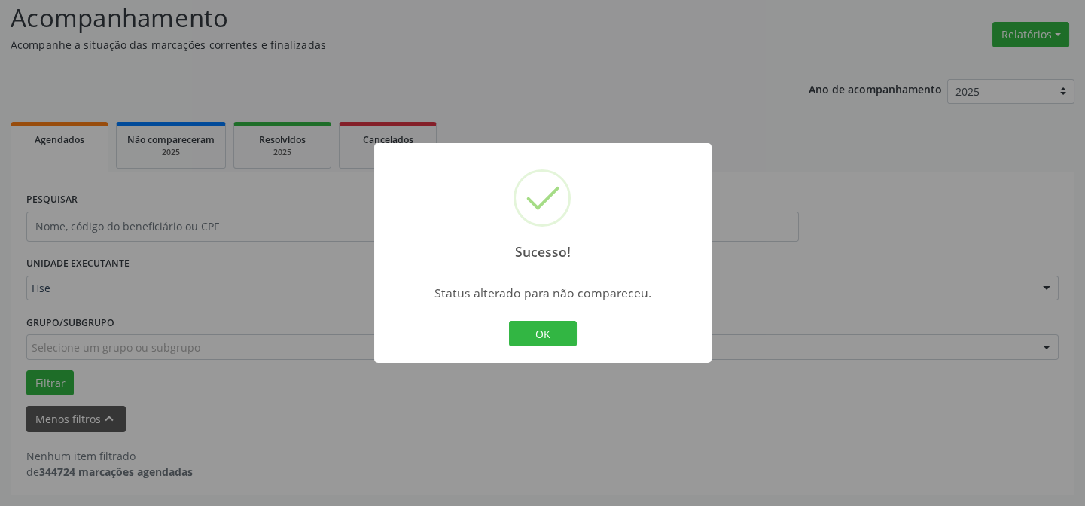
scroll to position [102, 0]
click at [526, 328] on button "OK" at bounding box center [543, 334] width 68 height 26
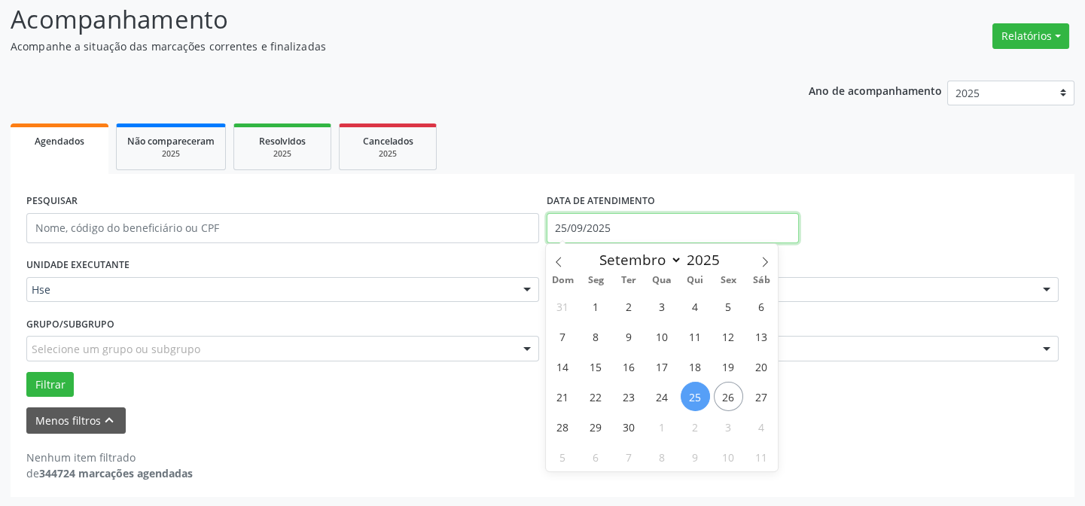
click at [601, 224] on input "25/09/2025" at bounding box center [673, 228] width 252 height 30
click at [725, 398] on span "26" at bounding box center [728, 396] width 29 height 29
type input "[DATE]"
click at [729, 392] on span "26" at bounding box center [728, 396] width 29 height 29
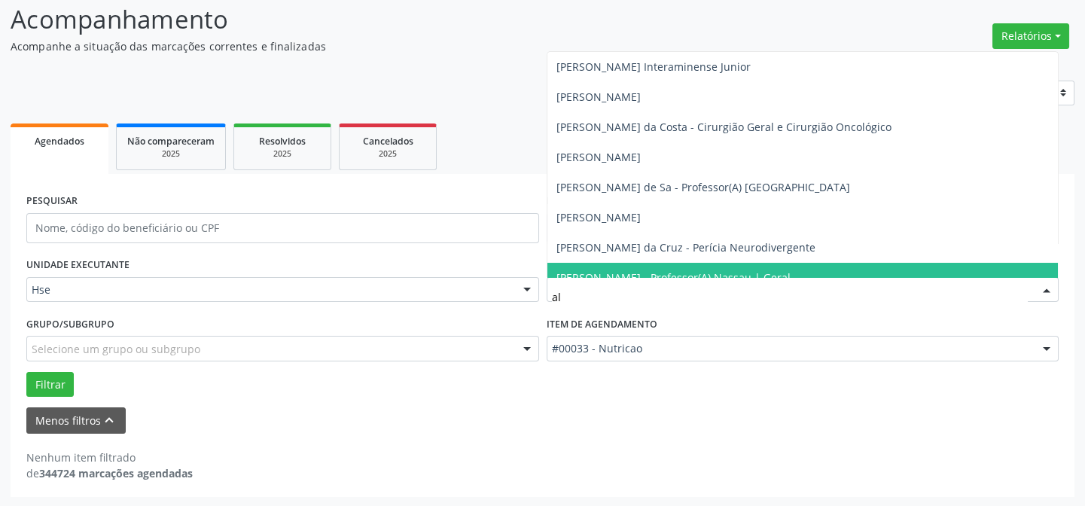
type input "aly"
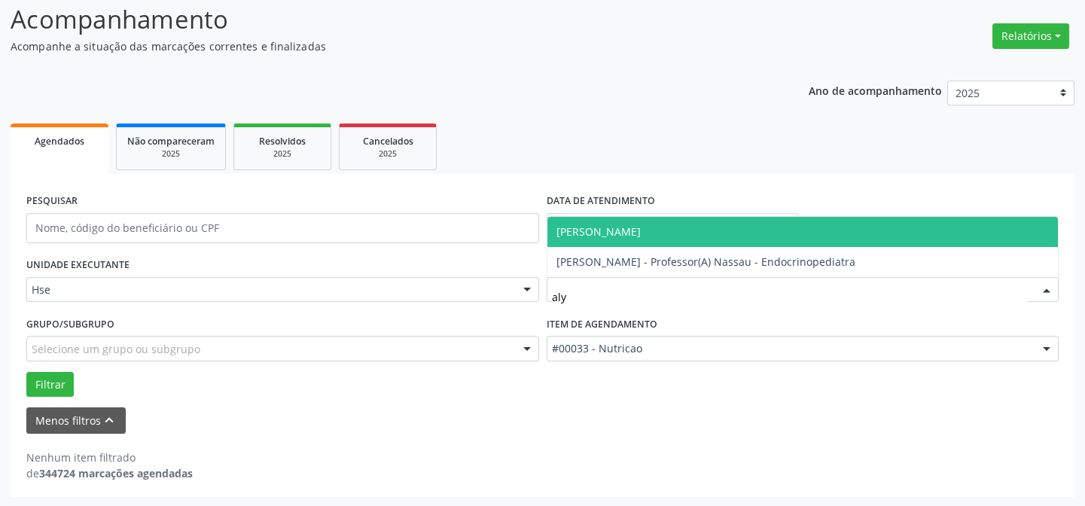
click at [839, 235] on span "[PERSON_NAME]" at bounding box center [803, 232] width 511 height 30
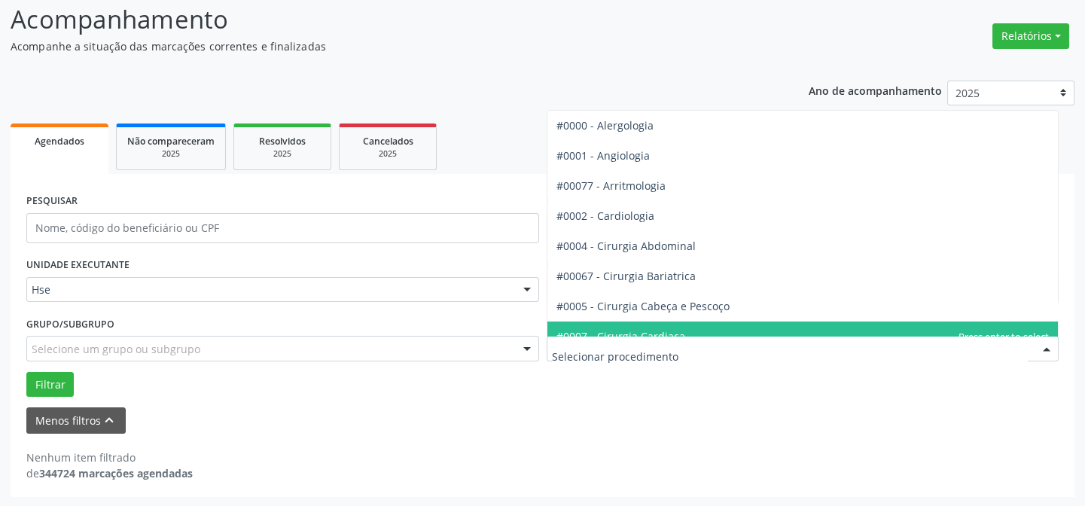
click at [709, 354] on input "text" at bounding box center [790, 356] width 477 height 30
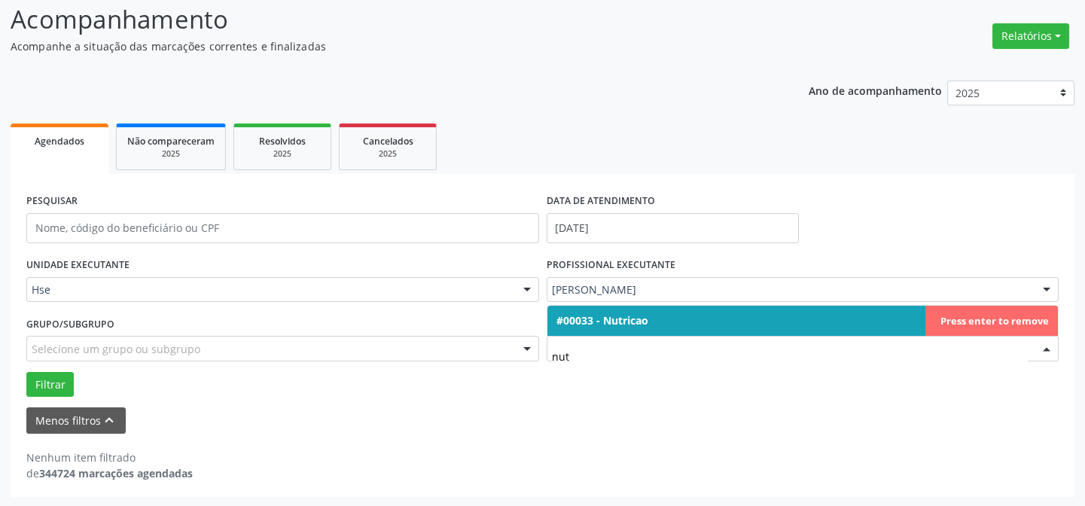
click at [670, 325] on span "#00033 - Nutricao" at bounding box center [803, 321] width 511 height 30
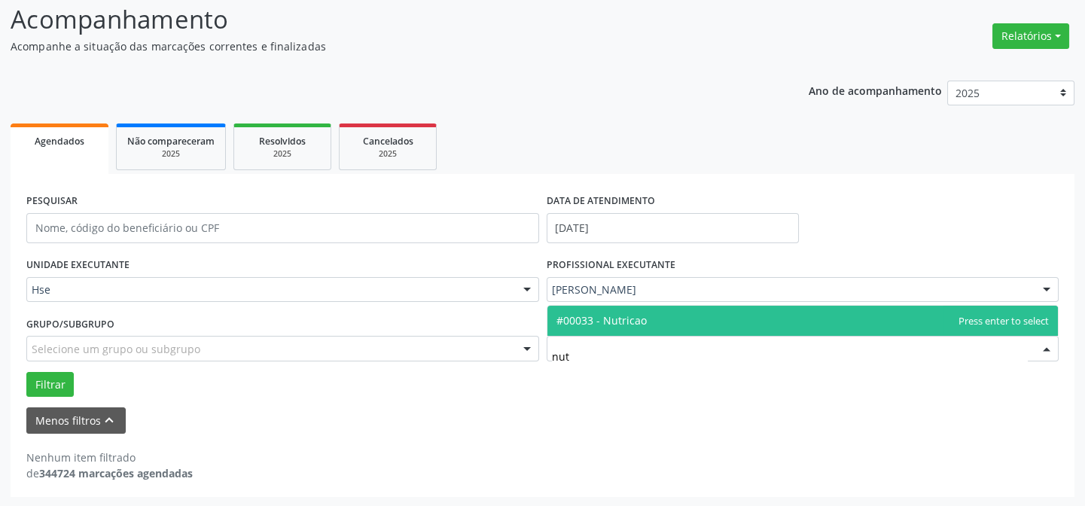
type input "nutr"
click at [636, 317] on span "#00033 - Nutricao" at bounding box center [602, 320] width 90 height 14
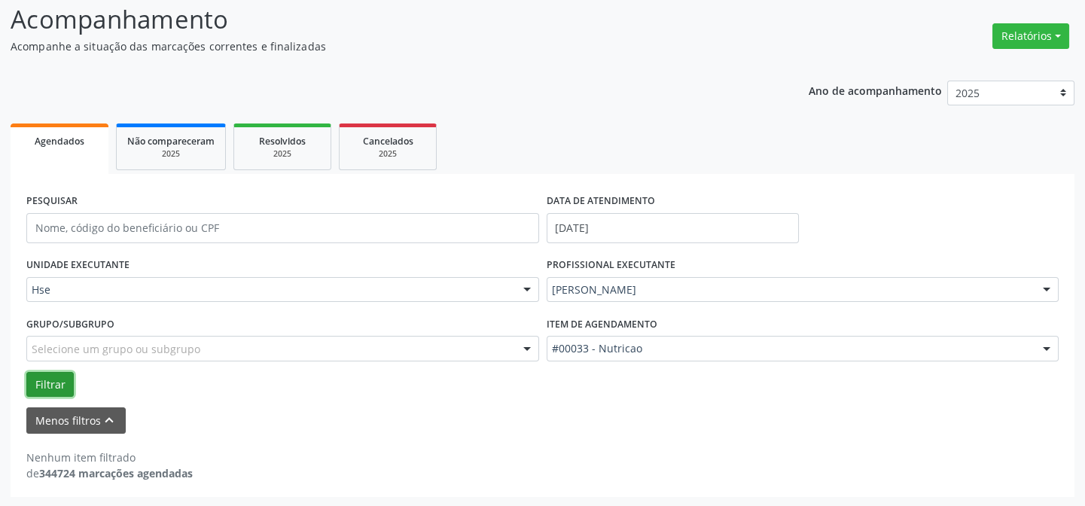
click at [58, 383] on button "Filtrar" at bounding box center [49, 385] width 47 height 26
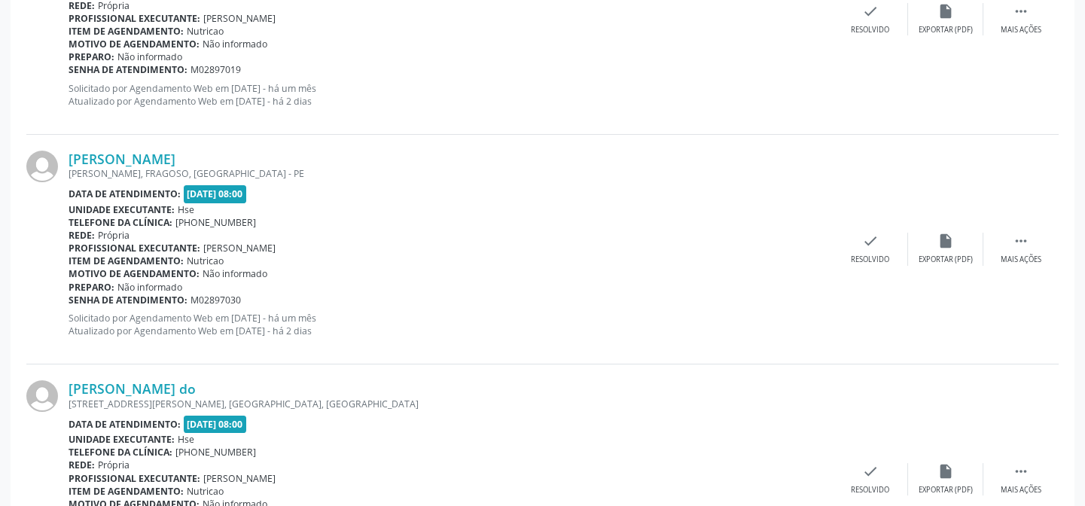
scroll to position [485, 0]
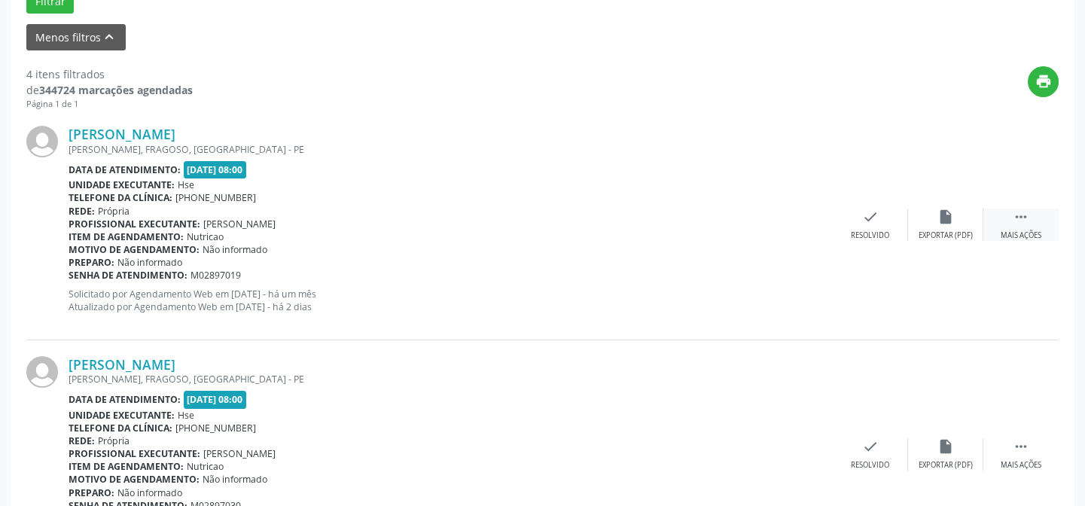
click at [1017, 230] on div "Mais ações" at bounding box center [1021, 235] width 41 height 11
click at [948, 239] on div "Não compareceu" at bounding box center [946, 235] width 64 height 11
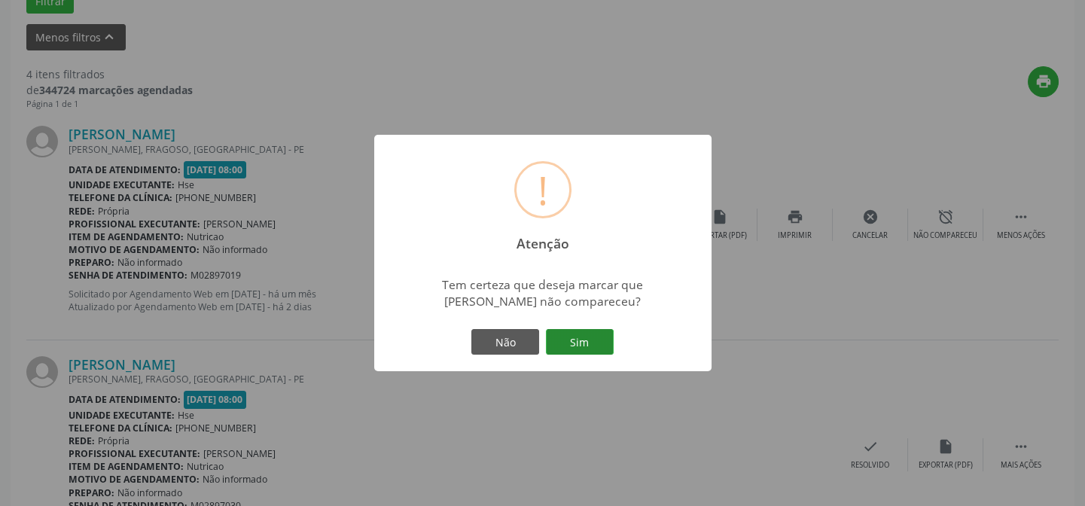
click at [595, 343] on button "Sim" at bounding box center [580, 342] width 68 height 26
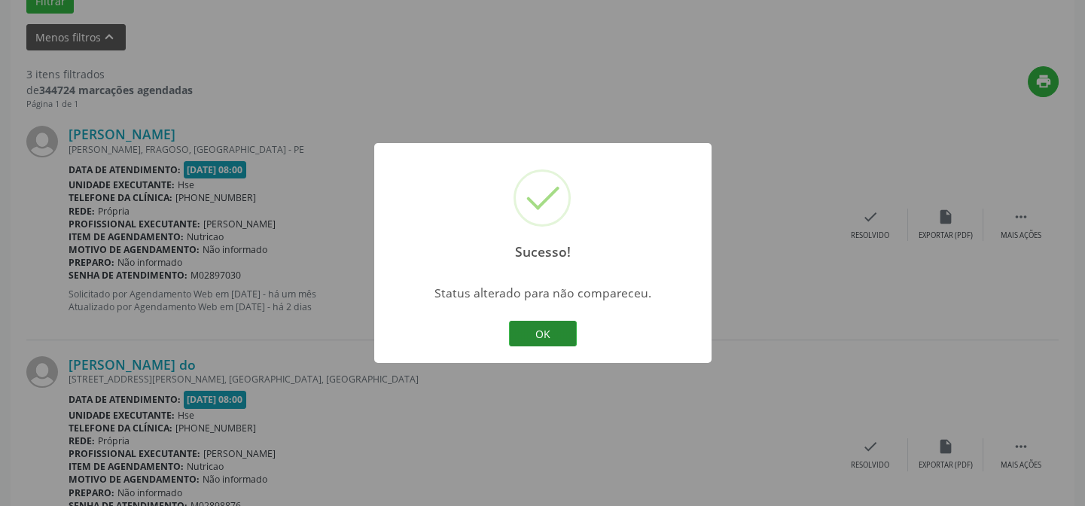
click at [533, 334] on button "OK" at bounding box center [543, 334] width 68 height 26
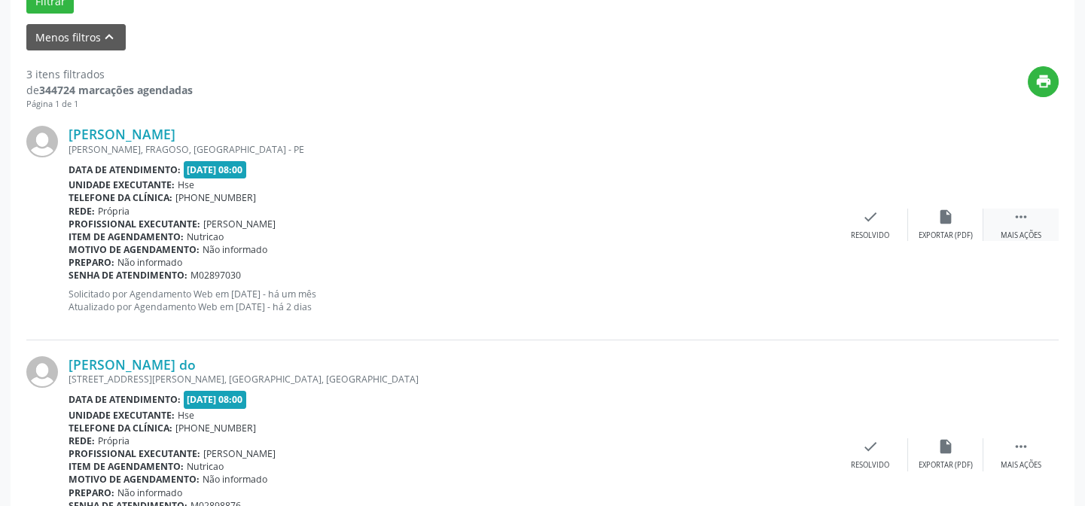
click at [1030, 226] on div " Mais ações" at bounding box center [1021, 225] width 75 height 32
click at [942, 238] on div "Não compareceu" at bounding box center [946, 235] width 64 height 11
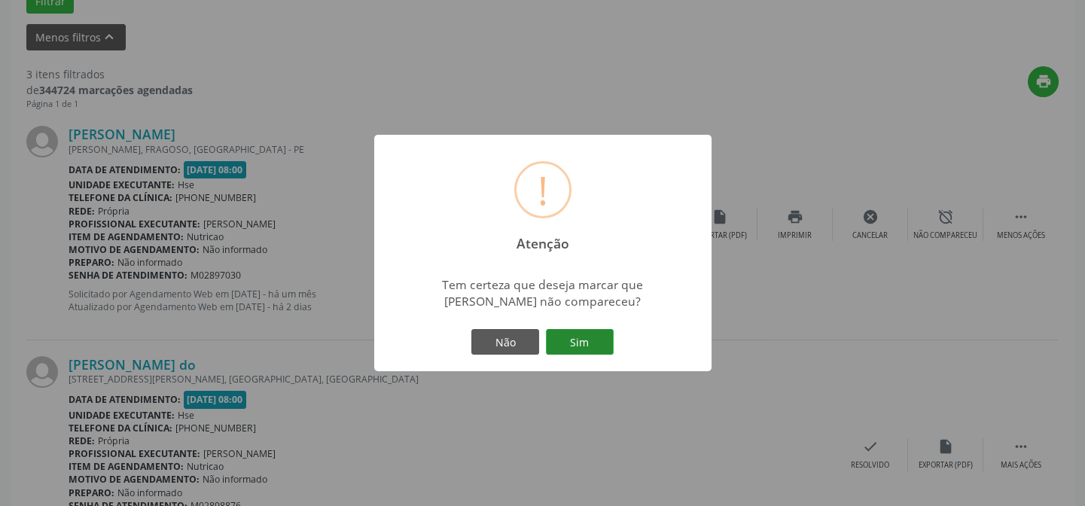
click at [585, 345] on button "Sim" at bounding box center [580, 342] width 68 height 26
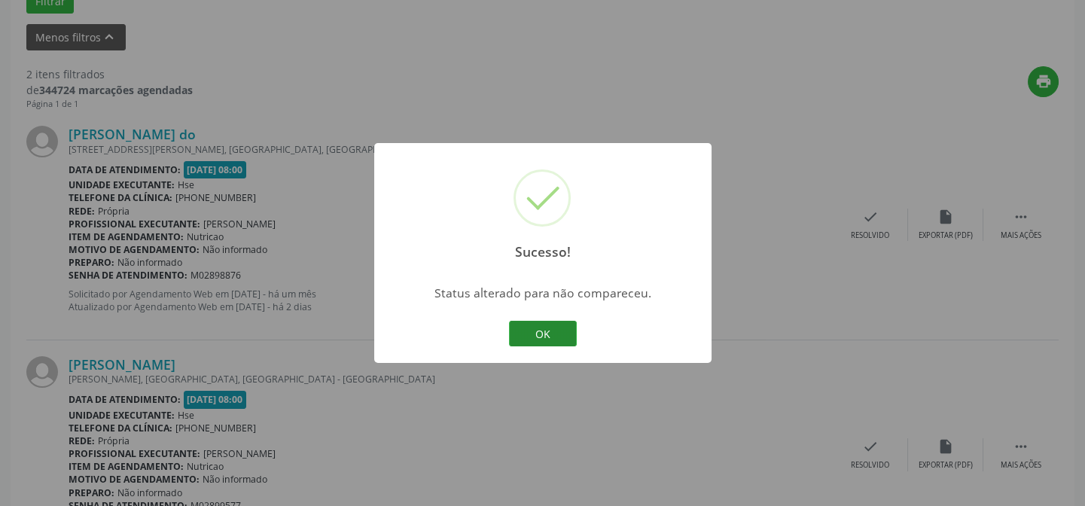
click at [539, 339] on button "OK" at bounding box center [543, 334] width 68 height 26
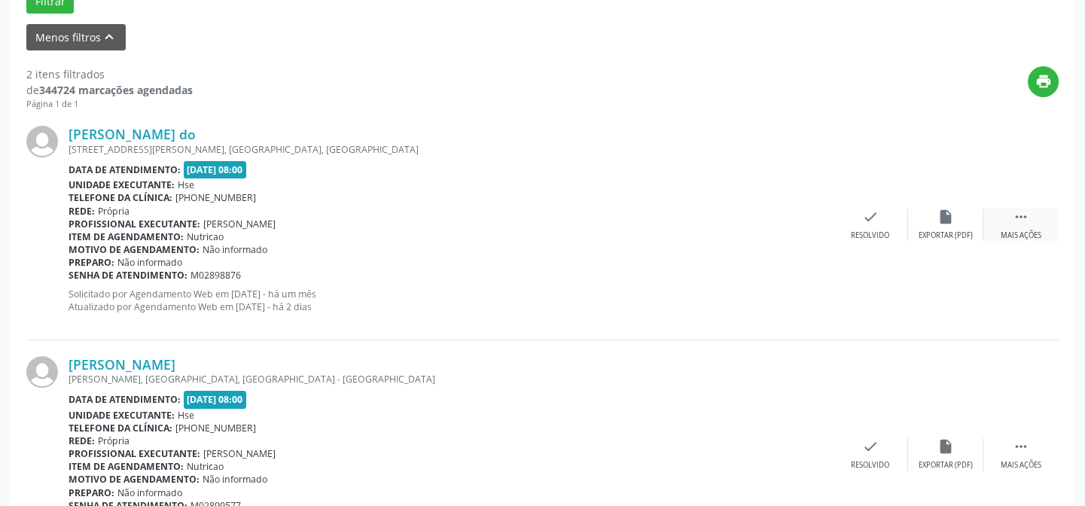
click at [1045, 226] on div " Mais ações" at bounding box center [1021, 225] width 75 height 32
click at [934, 232] on div "Não compareceu" at bounding box center [946, 235] width 64 height 11
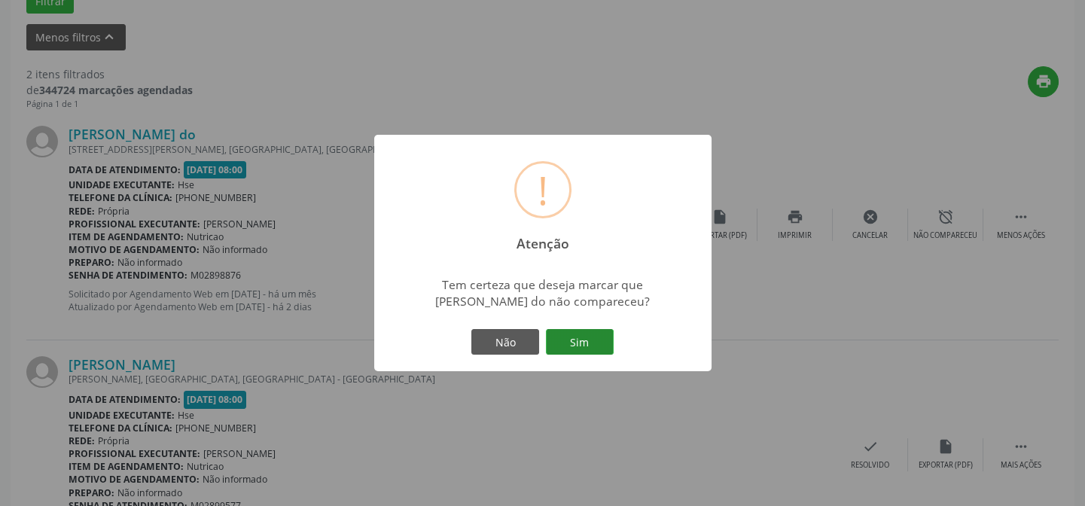
click at [564, 337] on button "Sim" at bounding box center [580, 342] width 68 height 26
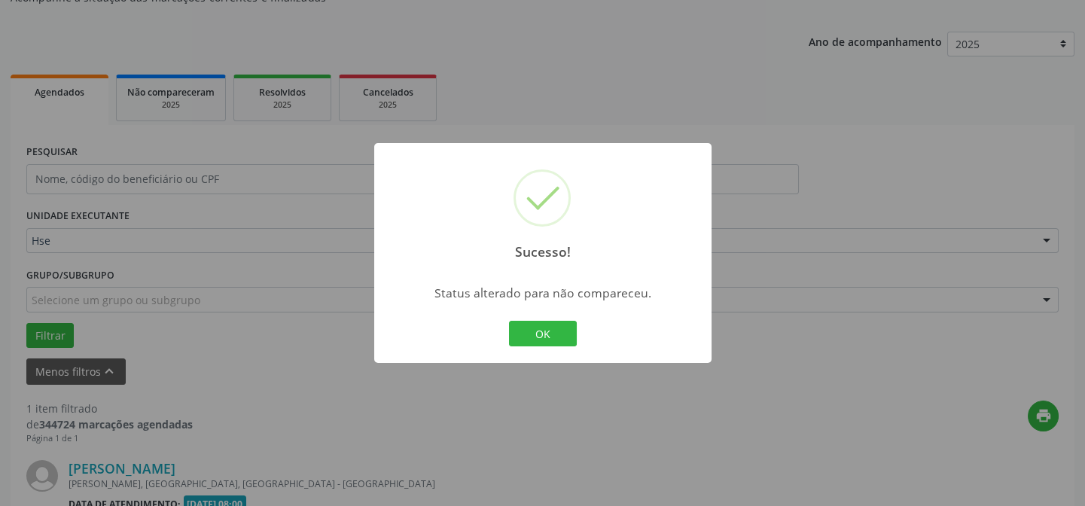
scroll to position [344, 0]
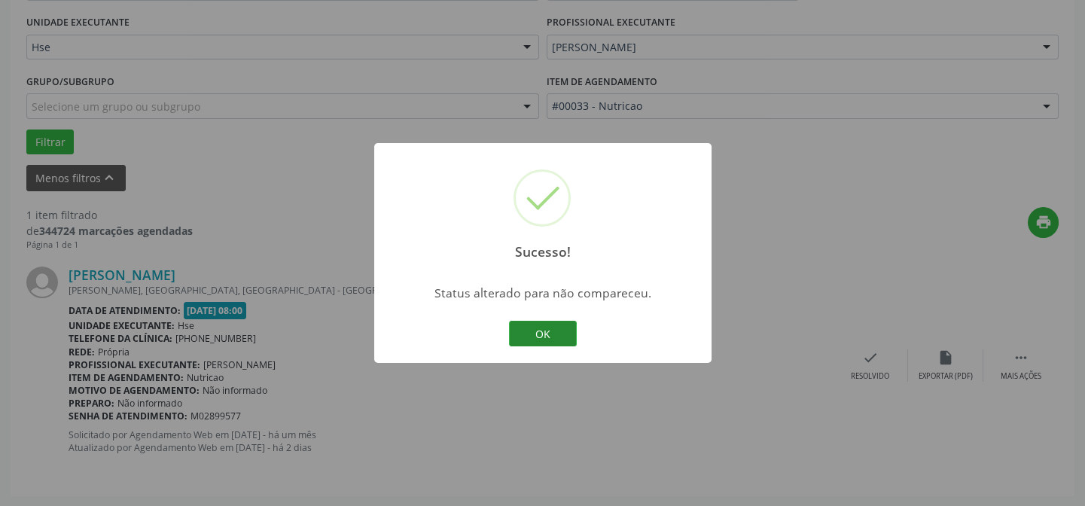
click at [533, 324] on button "OK" at bounding box center [543, 334] width 68 height 26
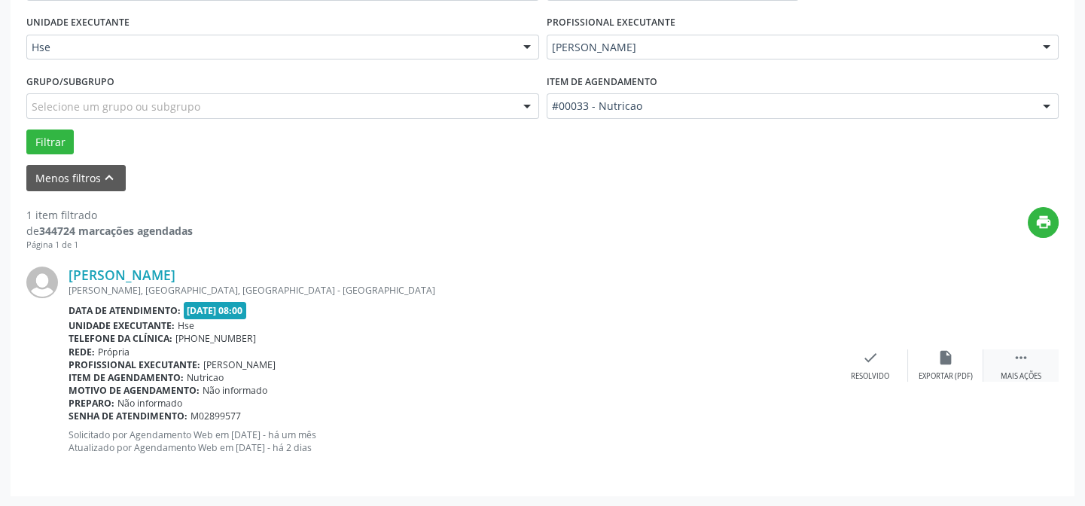
click at [1023, 365] on icon "" at bounding box center [1021, 357] width 17 height 17
click at [942, 366] on div "alarm_off Não compareceu" at bounding box center [945, 365] width 75 height 32
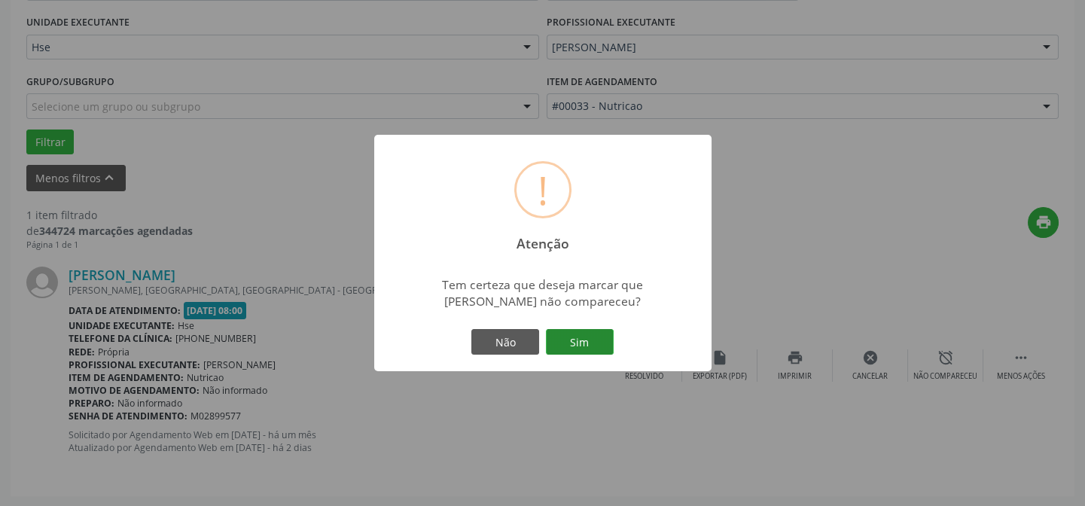
click at [547, 336] on button "Sim" at bounding box center [580, 342] width 68 height 26
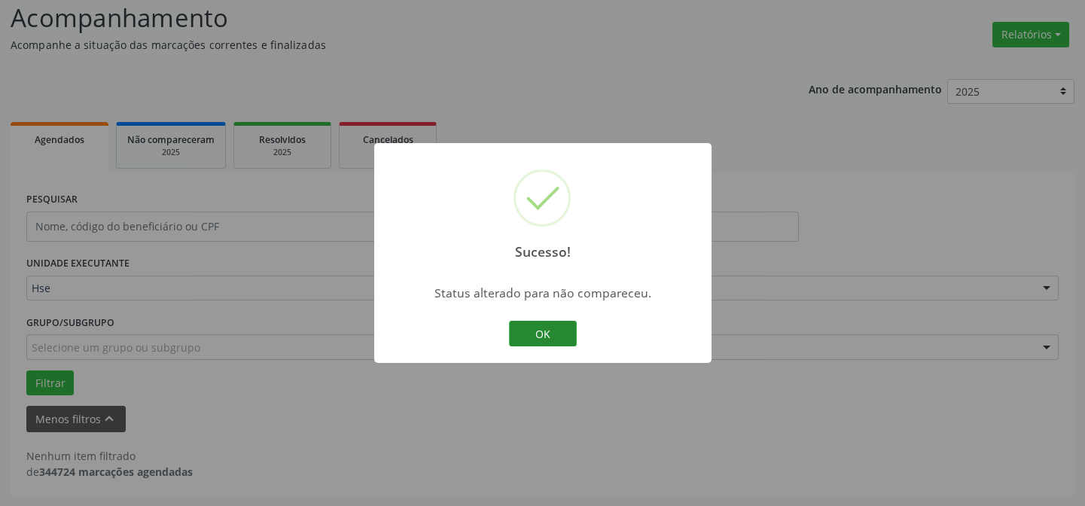
scroll to position [102, 0]
click at [565, 333] on button "OK" at bounding box center [543, 334] width 68 height 26
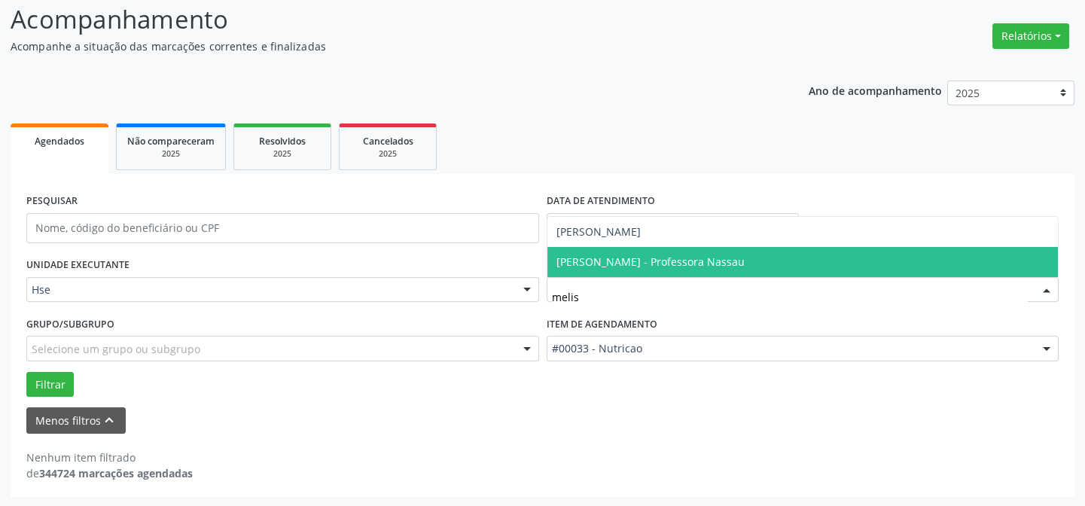
type input "meliss"
click at [600, 264] on span "[PERSON_NAME] - Professora Nassau" at bounding box center [651, 262] width 188 height 14
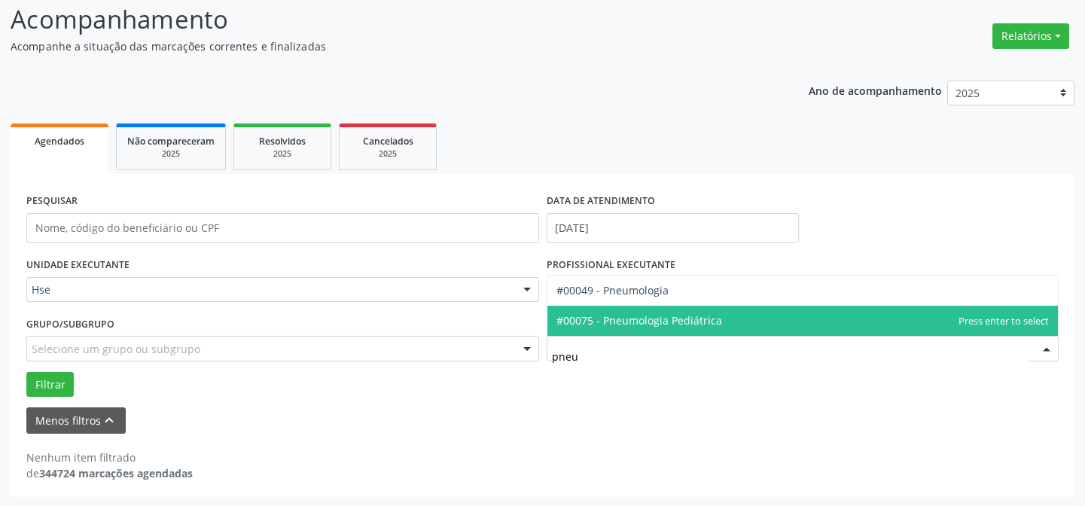
click at [593, 319] on span "#00075 - Pneumologia Pediátrica" at bounding box center [640, 320] width 166 height 14
type input "pneu"
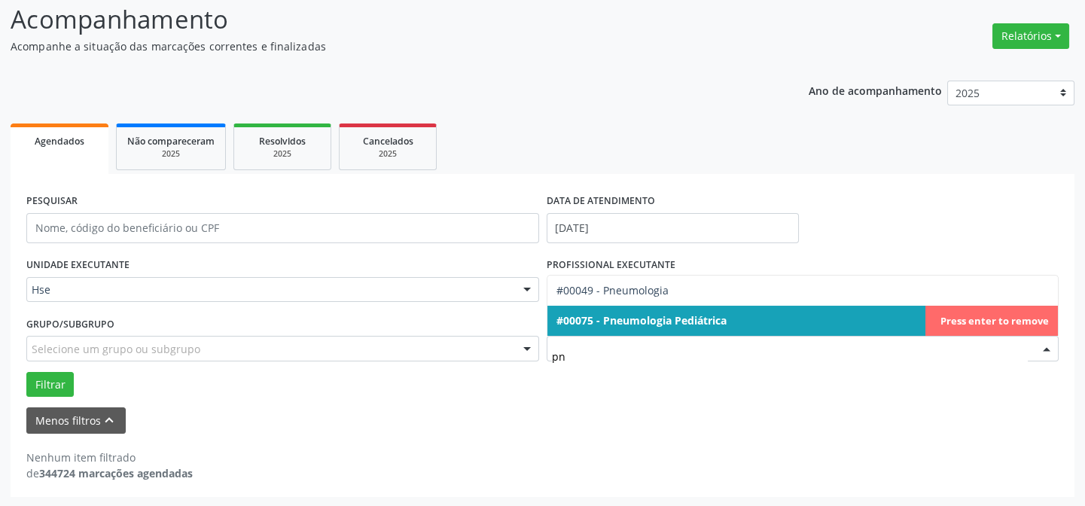
type input "pne"
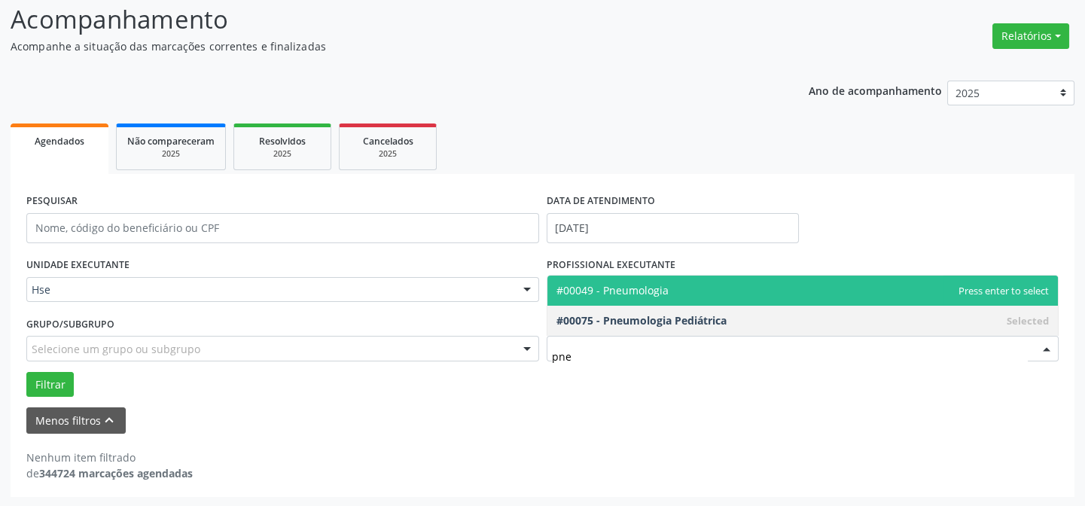
click at [604, 290] on span "#00049 - Pneumologia" at bounding box center [613, 290] width 112 height 14
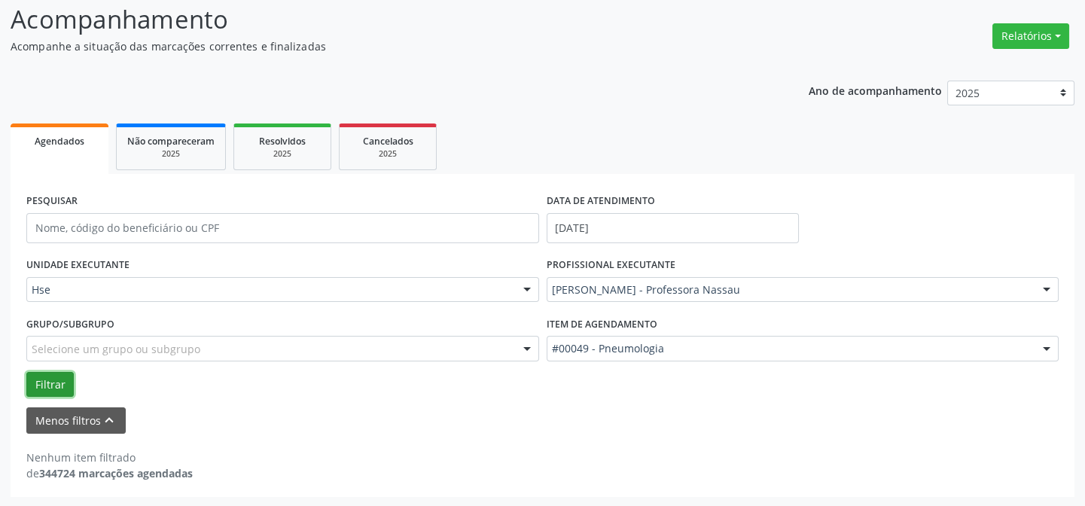
click at [60, 388] on button "Filtrar" at bounding box center [49, 385] width 47 height 26
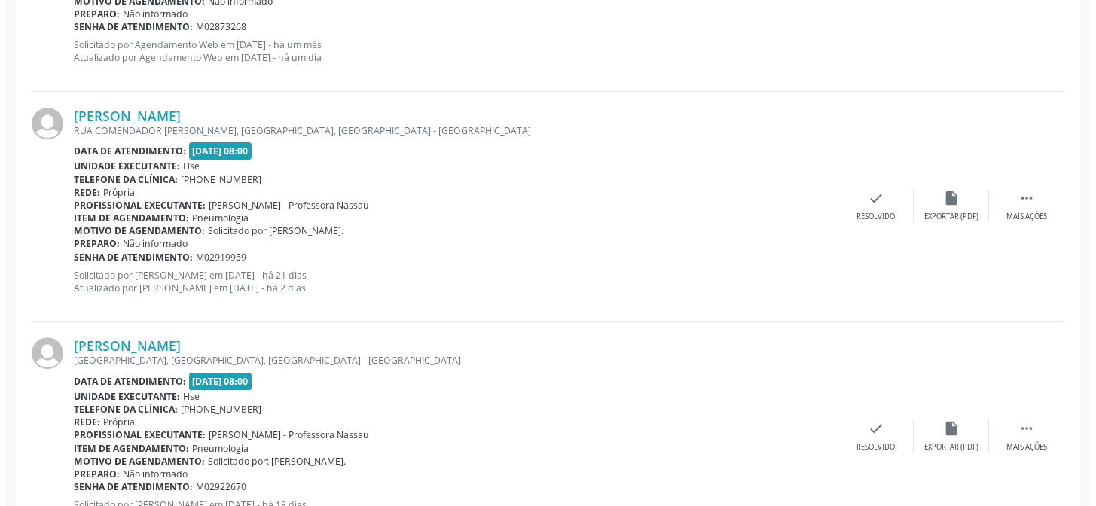
scroll to position [1263, 0]
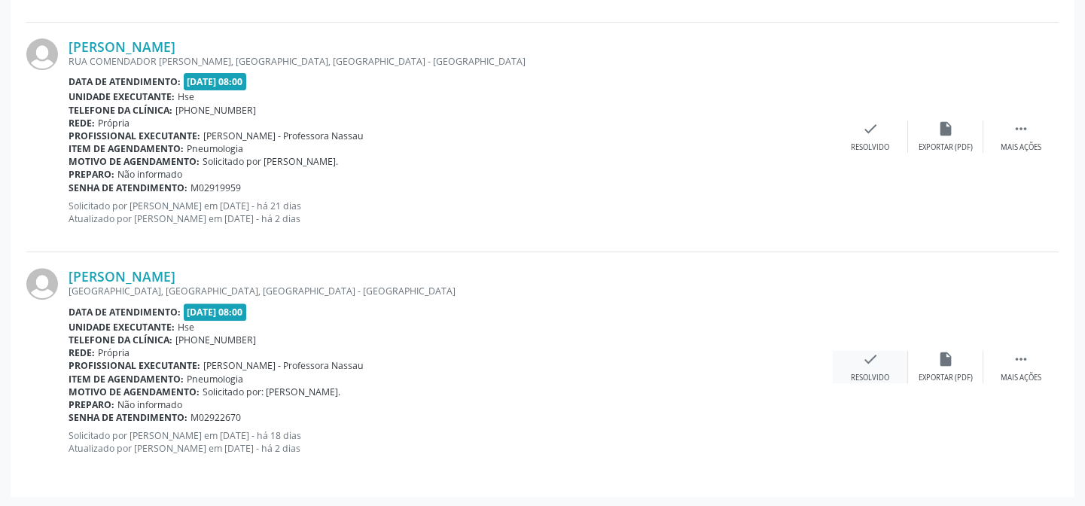
click at [873, 366] on div "check Resolvido" at bounding box center [870, 367] width 75 height 32
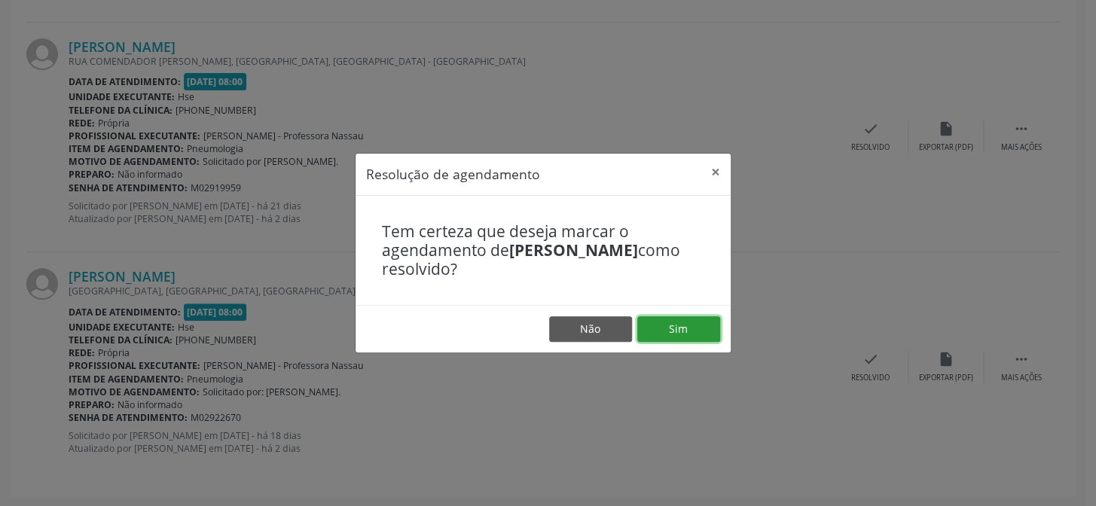
click at [679, 324] on button "Sim" at bounding box center [678, 329] width 83 height 26
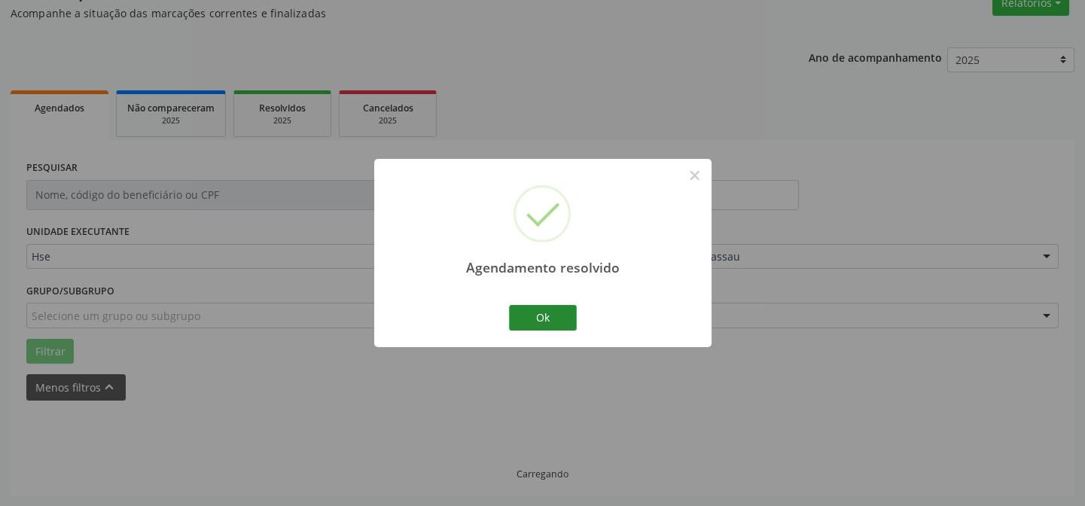
scroll to position [1033, 0]
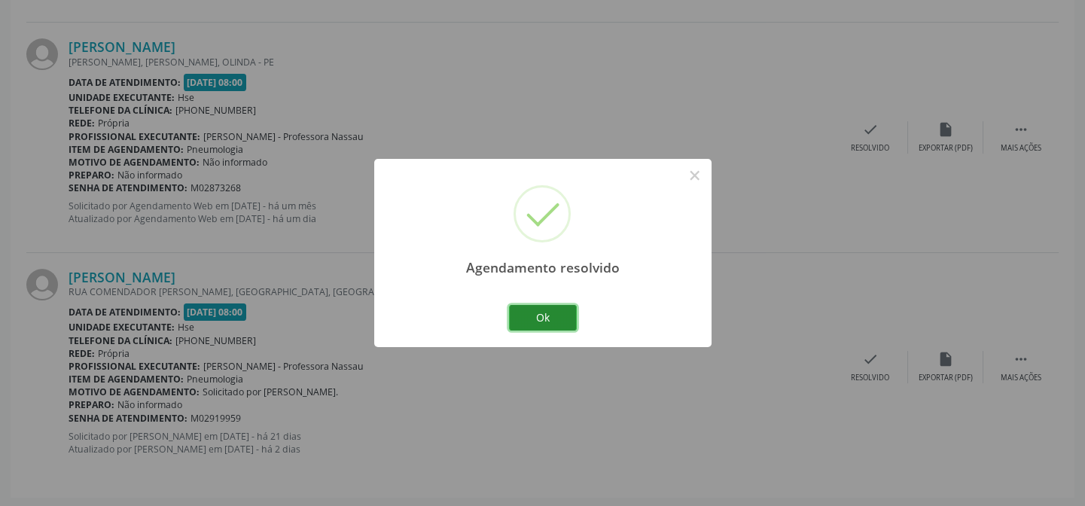
click at [539, 316] on button "Ok" at bounding box center [543, 318] width 68 height 26
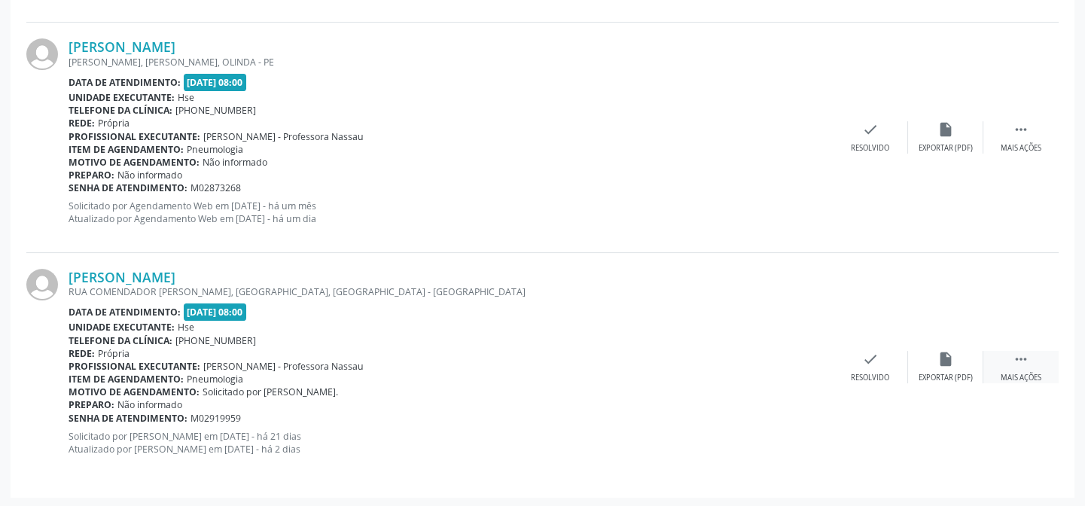
click at [1017, 362] on icon "" at bounding box center [1021, 359] width 17 height 17
click at [939, 367] on div "alarm_off Não compareceu" at bounding box center [945, 367] width 75 height 32
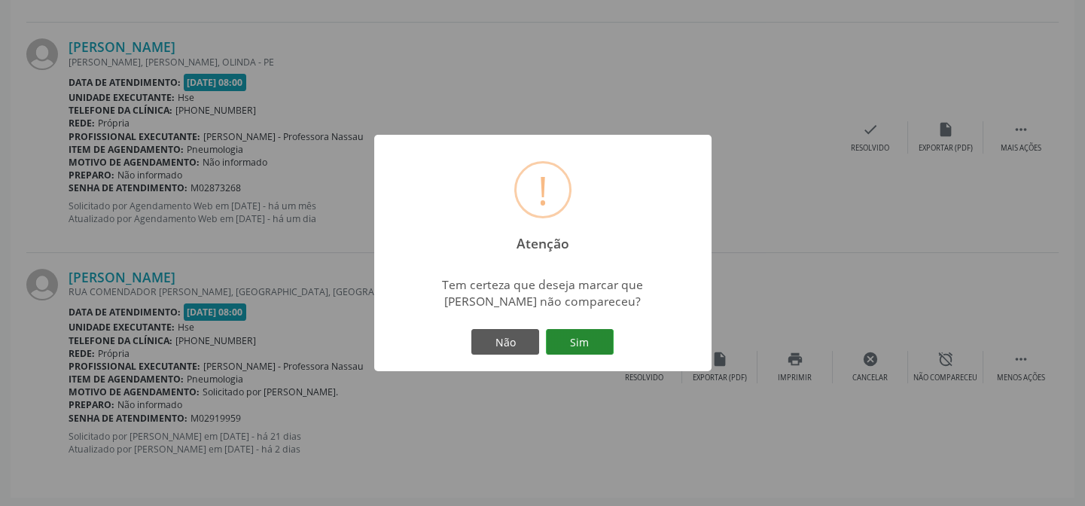
click at [570, 334] on button "Sim" at bounding box center [580, 342] width 68 height 26
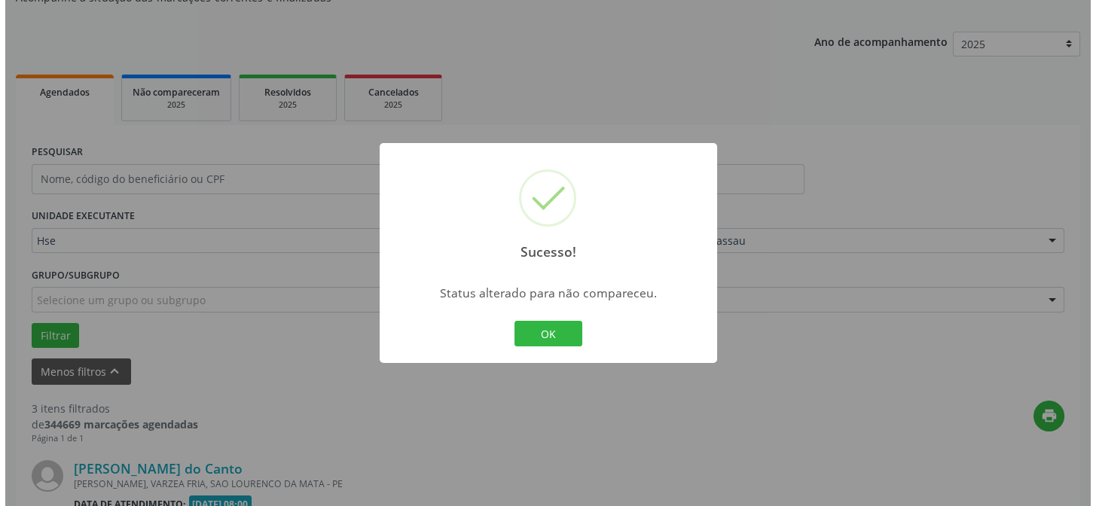
scroll to position [804, 0]
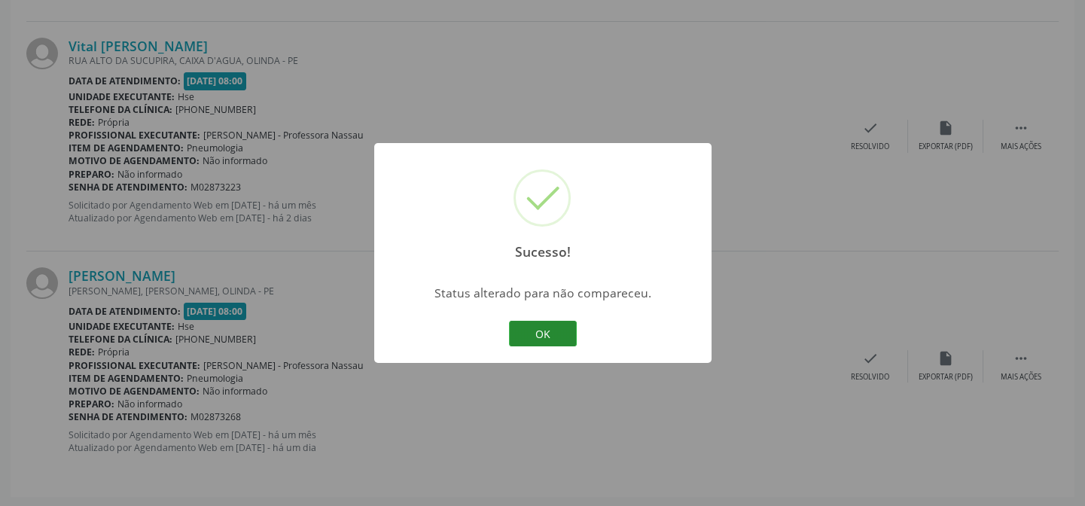
click at [550, 337] on button "OK" at bounding box center [543, 334] width 68 height 26
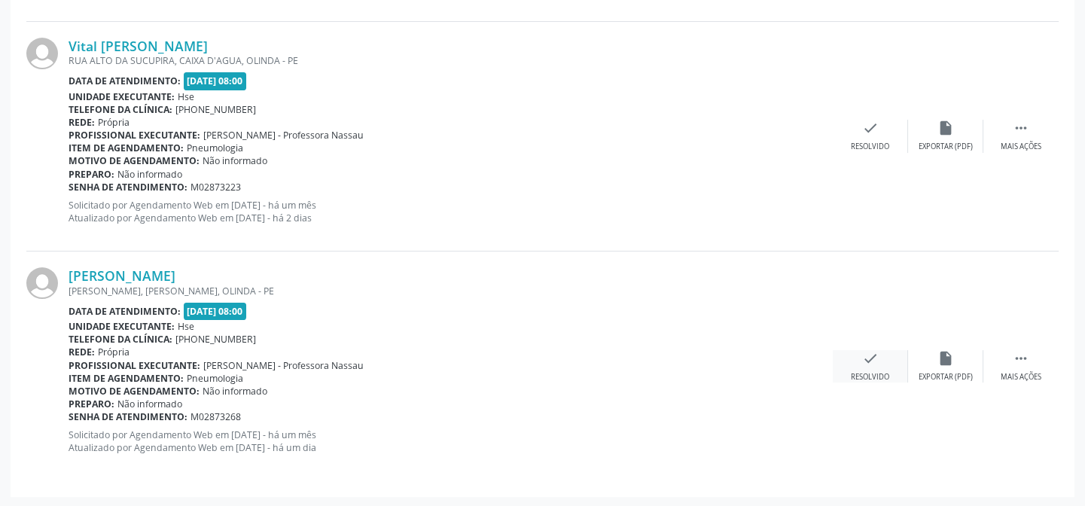
click at [876, 369] on div "check Resolvido" at bounding box center [870, 366] width 75 height 32
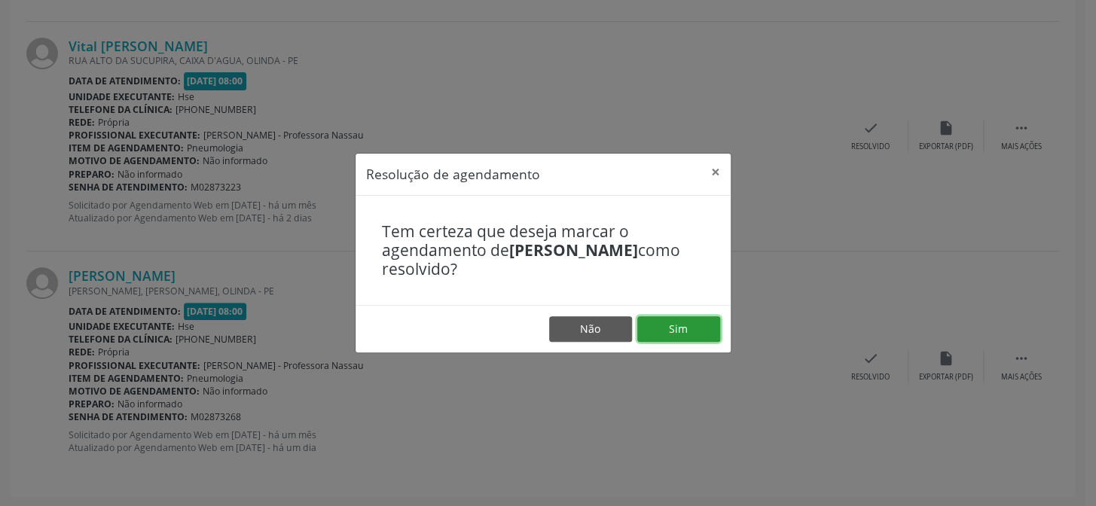
click at [685, 327] on button "Sim" at bounding box center [678, 329] width 83 height 26
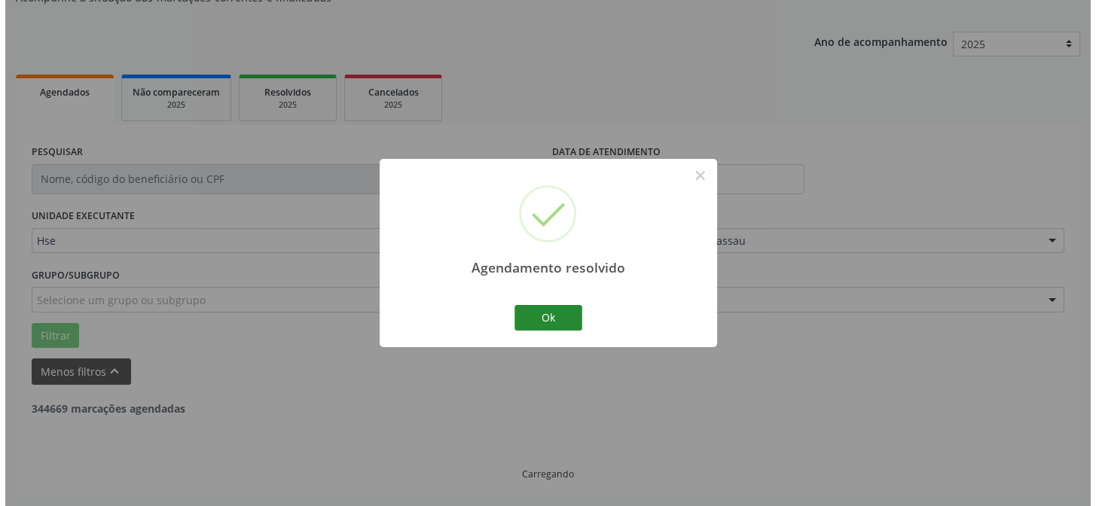
scroll to position [573, 0]
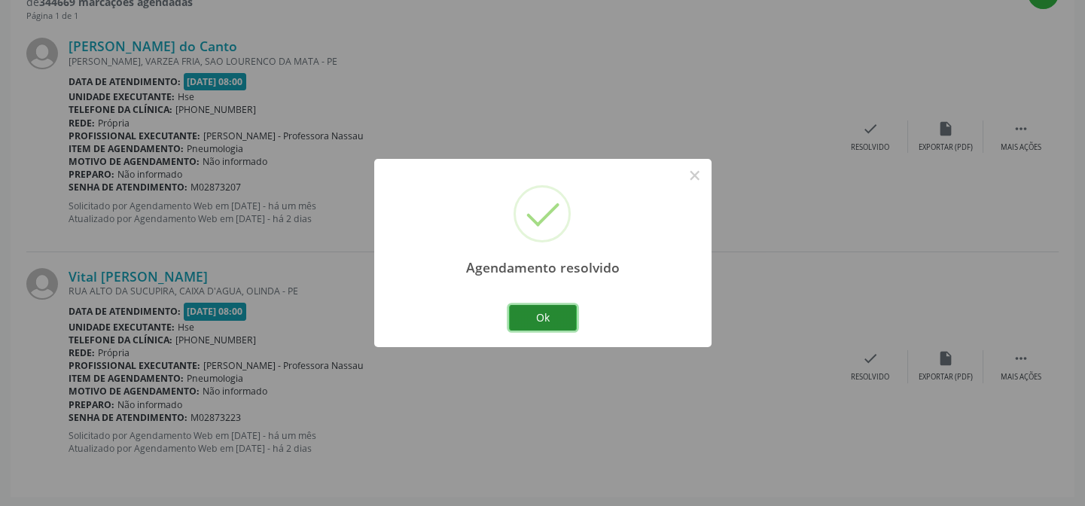
click at [560, 323] on button "Ok" at bounding box center [543, 318] width 68 height 26
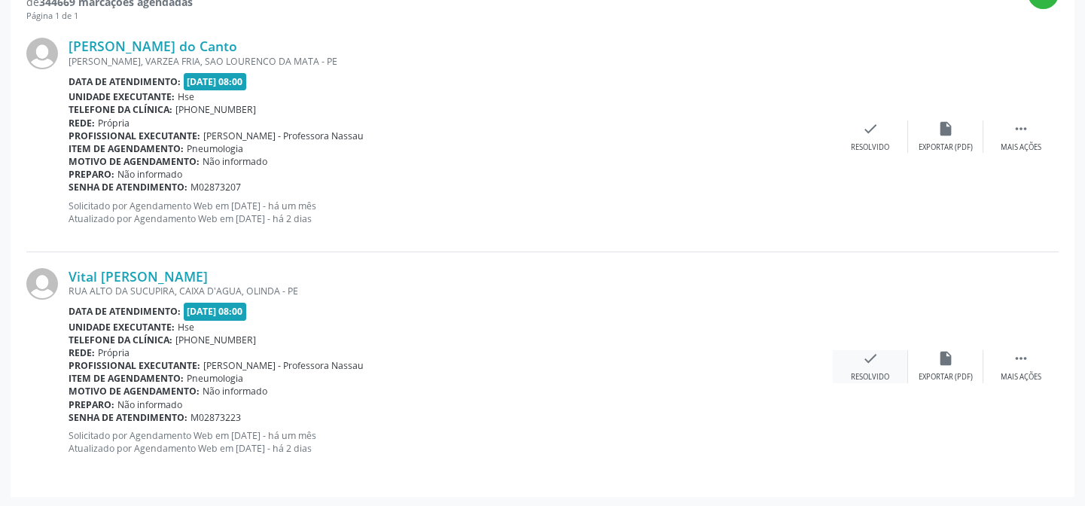
click at [869, 362] on icon "check" at bounding box center [870, 358] width 17 height 17
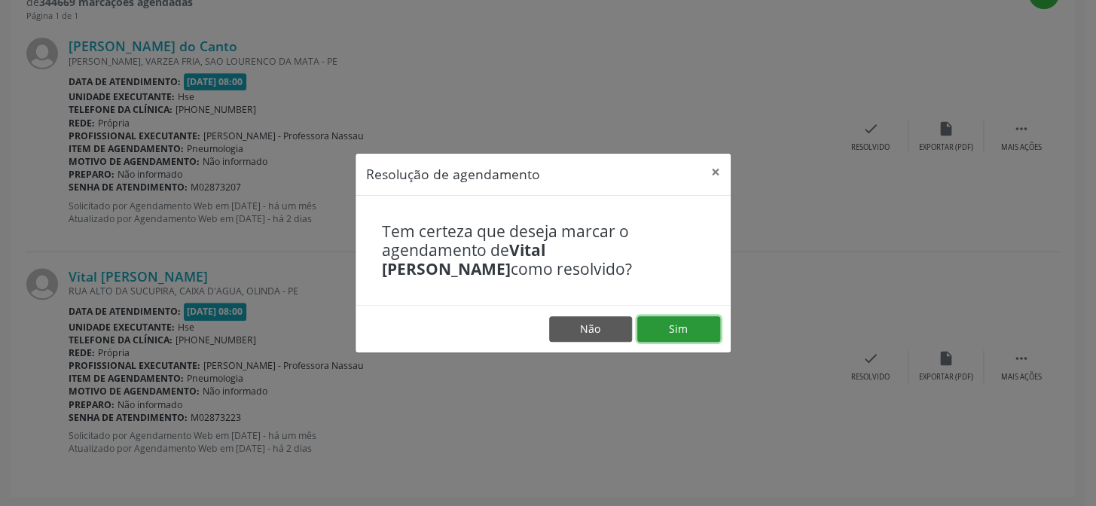
click at [673, 321] on button "Sim" at bounding box center [678, 329] width 83 height 26
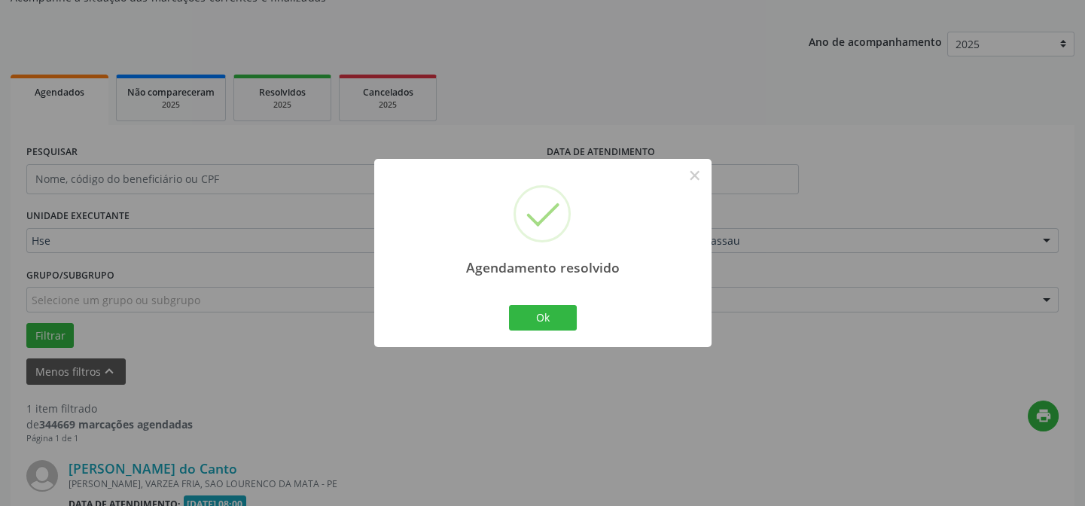
scroll to position [344, 0]
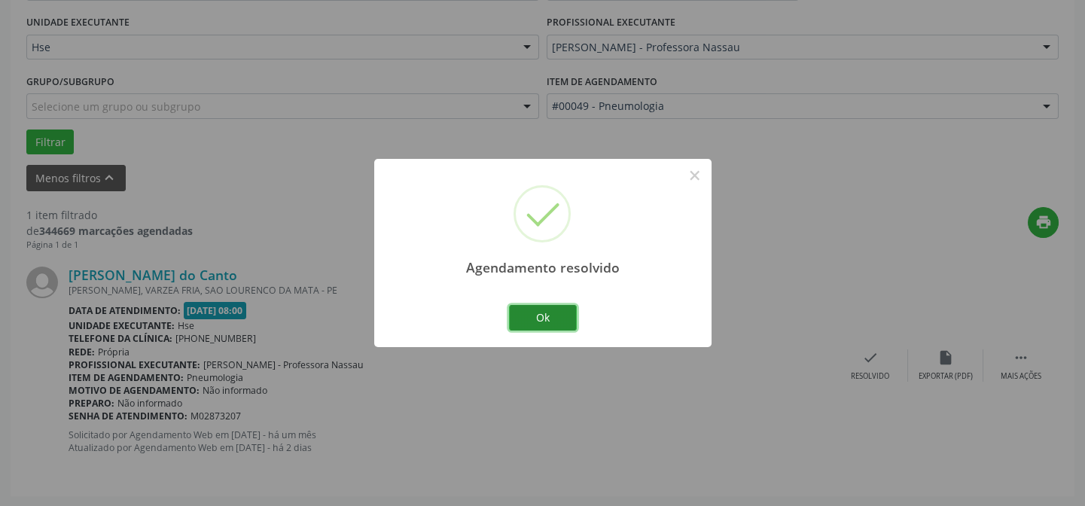
click at [552, 319] on button "Ok" at bounding box center [543, 318] width 68 height 26
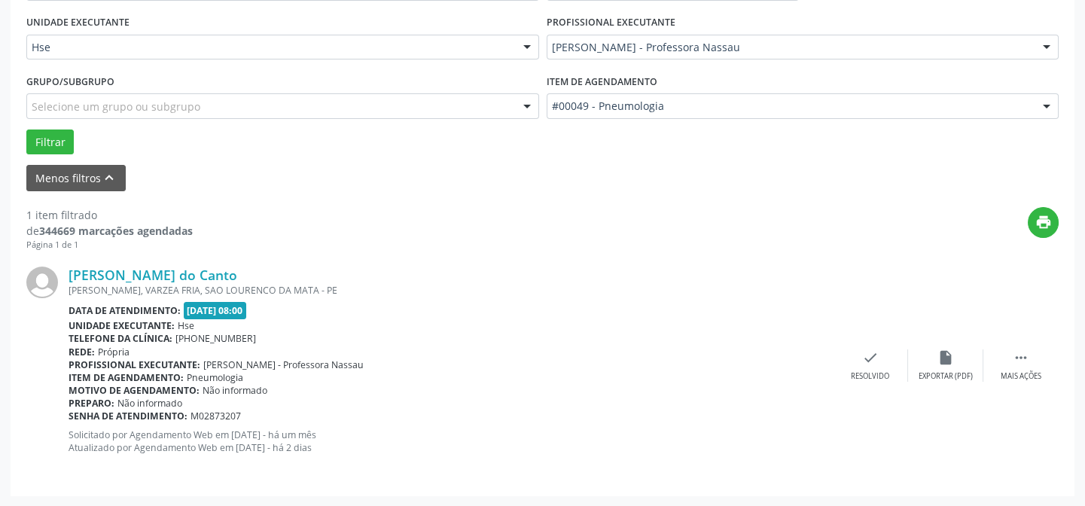
click at [1064, 361] on div "PESQUISAR DATA DE ATENDIMENTO [DATE] UNIDADE EXECUTANTE Hse Todos as unidades H…" at bounding box center [543, 213] width 1064 height 565
click at [1017, 371] on div "Mais ações" at bounding box center [1021, 376] width 41 height 11
click at [950, 368] on div "alarm_off Não compareceu" at bounding box center [945, 365] width 75 height 32
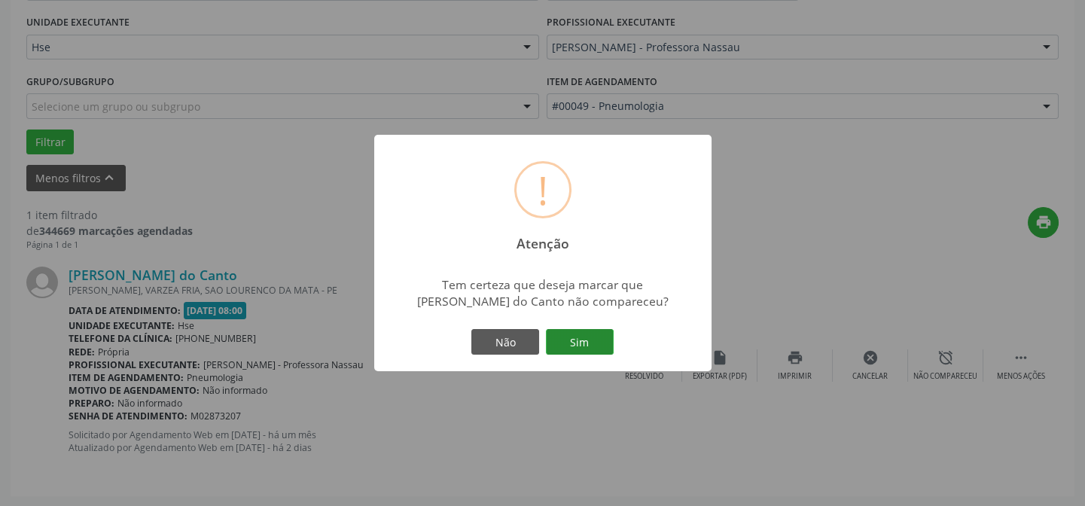
click at [573, 337] on button "Sim" at bounding box center [580, 342] width 68 height 26
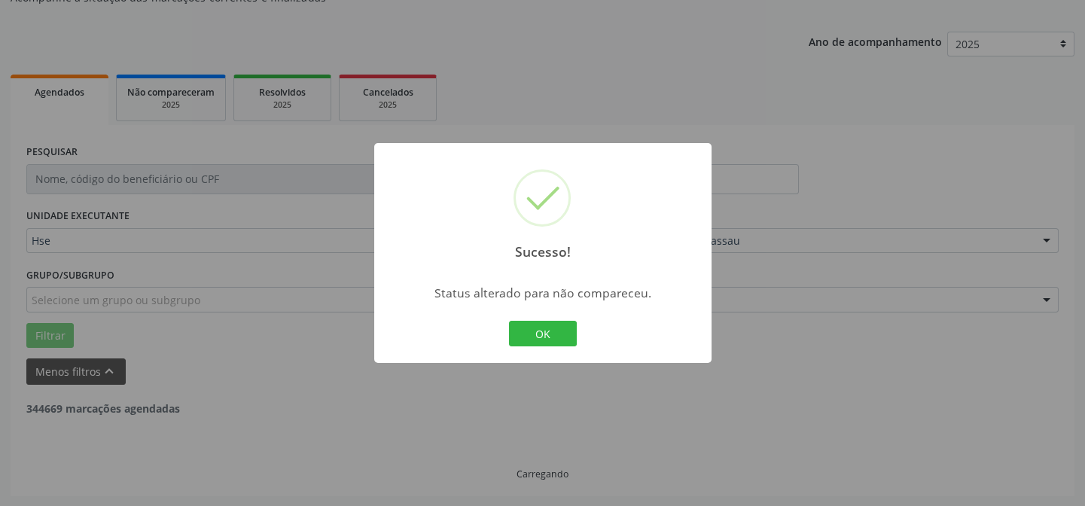
scroll to position [102, 0]
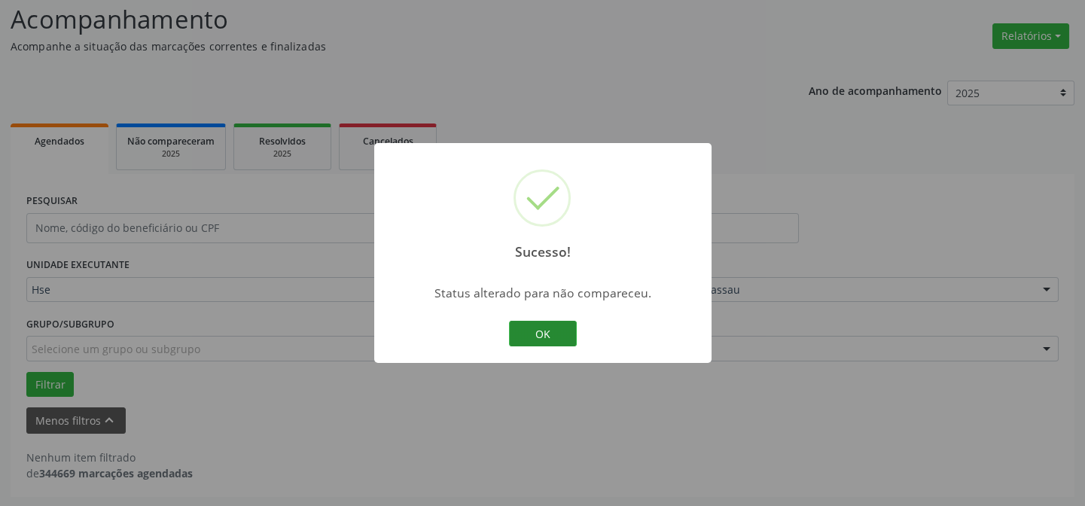
click at [569, 334] on button "OK" at bounding box center [543, 334] width 68 height 26
